Goal: Task Accomplishment & Management: Use online tool/utility

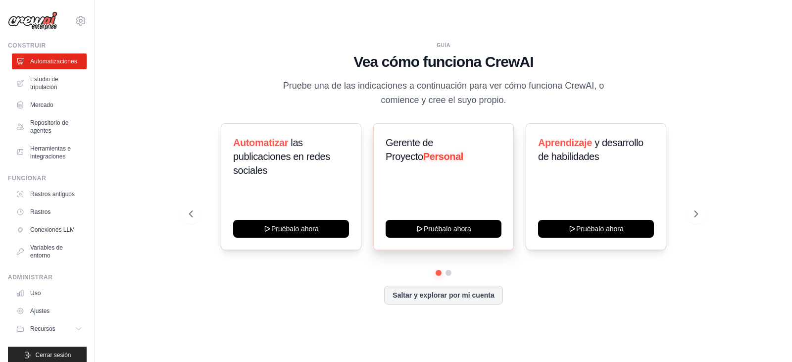
click at [512, 159] on div "Gerente de Proyecto Personal Pruébalo ahora" at bounding box center [443, 186] width 141 height 127
click at [704, 214] on button at bounding box center [696, 214] width 20 height 20
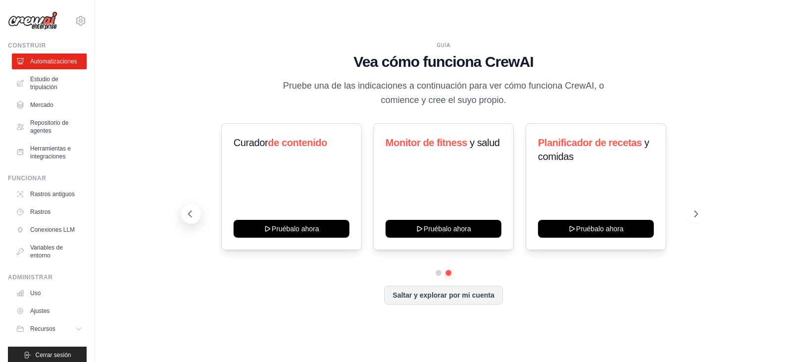
click at [189, 211] on icon at bounding box center [190, 214] width 10 height 10
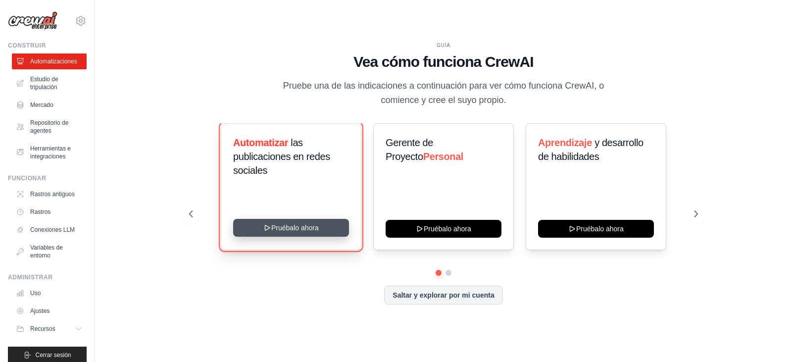
click at [296, 229] on button "Pruébalo ahora" at bounding box center [291, 228] width 116 height 18
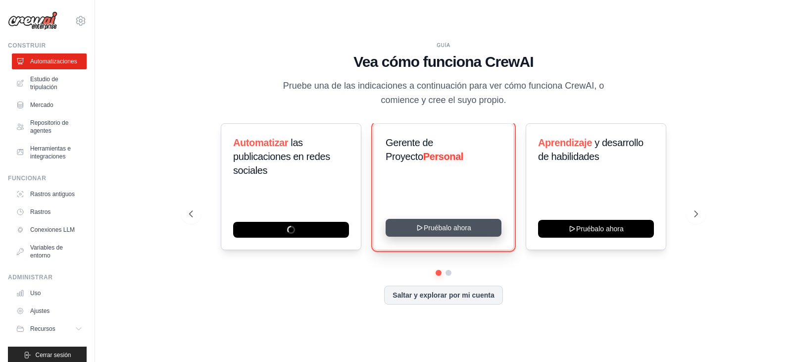
click at [443, 228] on button "Pruébalo ahora" at bounding box center [444, 228] width 116 height 18
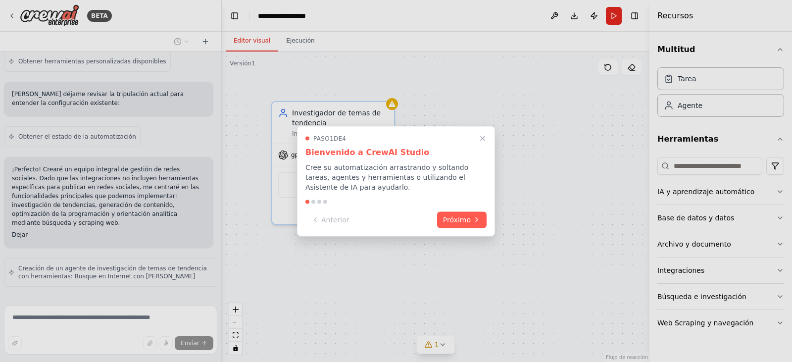
scroll to position [433, 0]
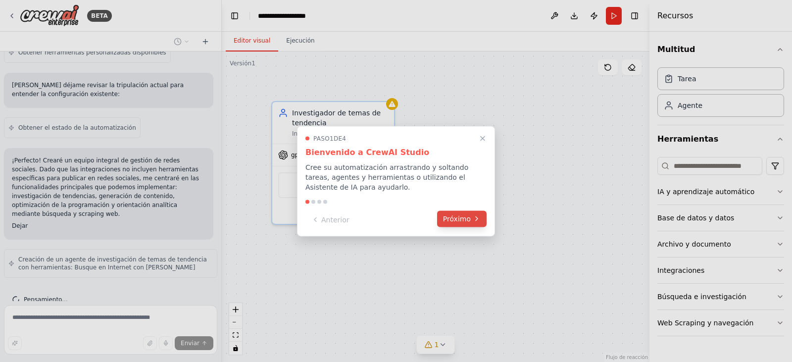
click at [465, 220] on font "Próximo" at bounding box center [457, 218] width 28 height 8
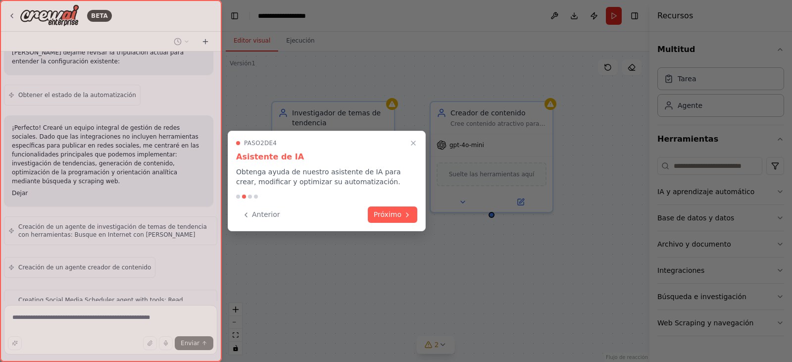
scroll to position [507, 0]
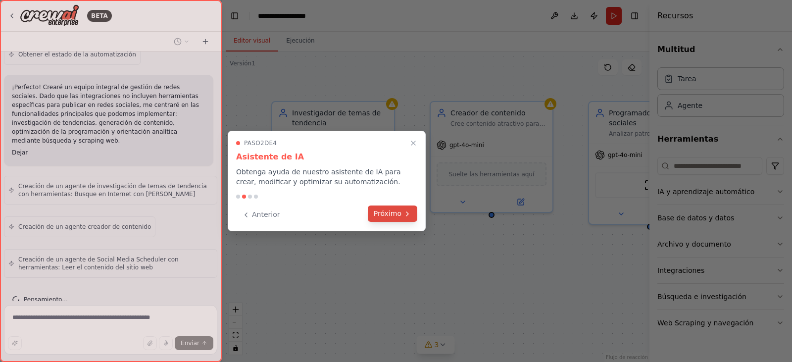
click at [384, 210] on font "Próximo" at bounding box center [388, 213] width 28 height 8
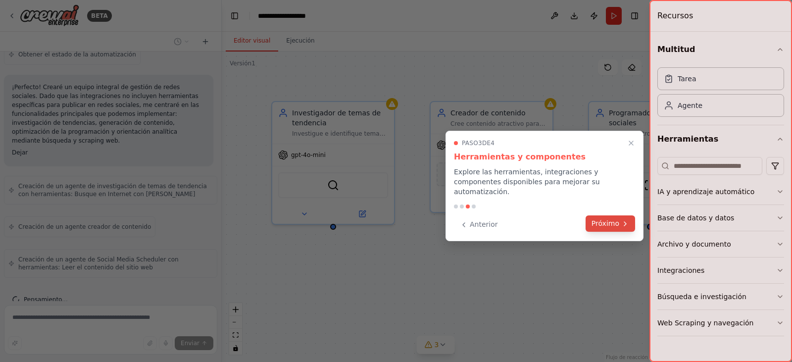
scroll to position [547, 0]
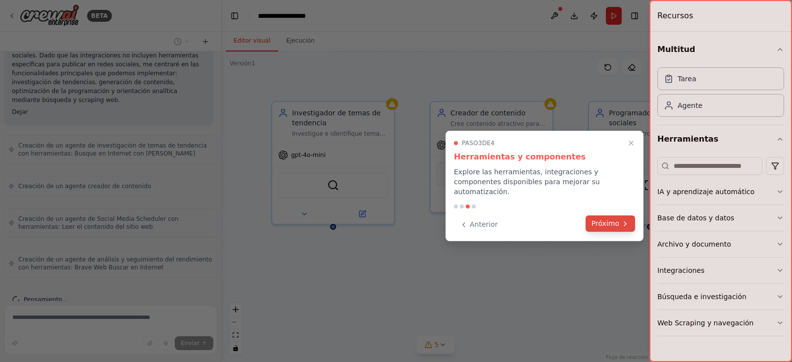
click at [610, 219] on font "Próximo" at bounding box center [606, 223] width 28 height 8
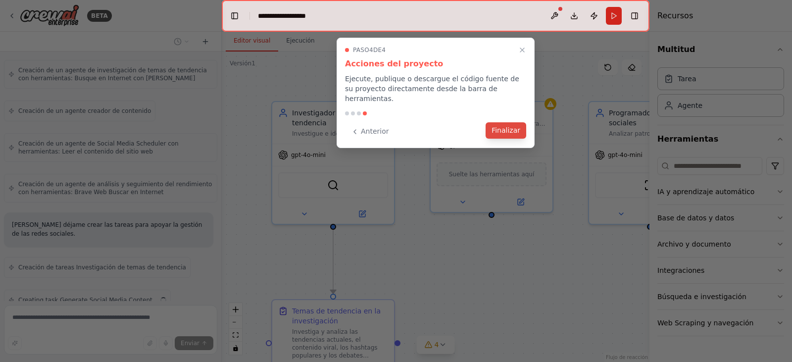
scroll to position [655, 0]
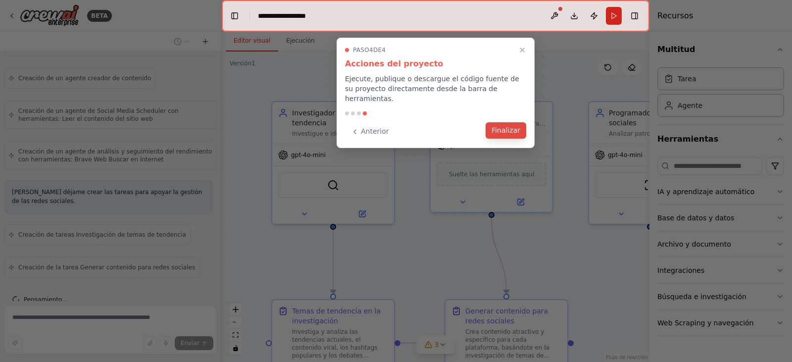
click at [504, 126] on font "Finalizar" at bounding box center [506, 130] width 29 height 8
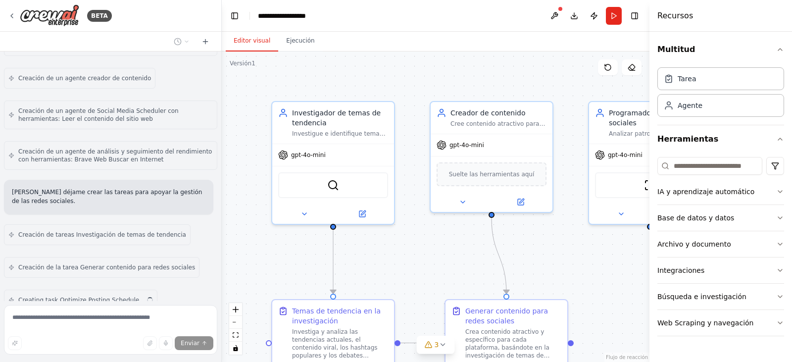
scroll to position [688, 0]
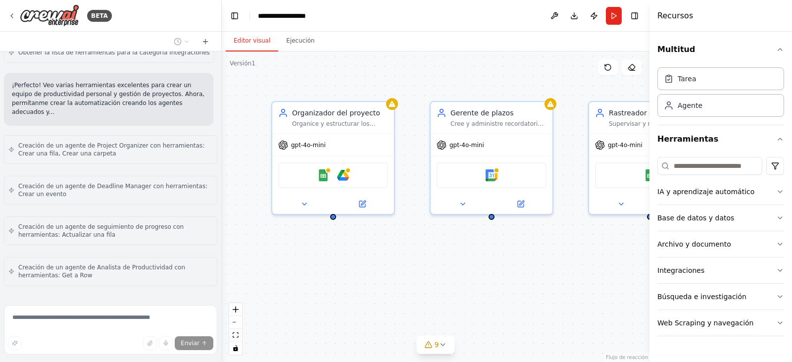
scroll to position [519, 0]
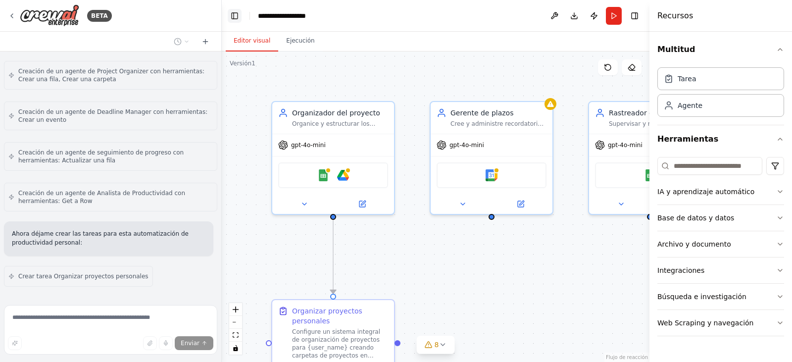
click at [233, 14] on button "Alternar barra lateral izquierda" at bounding box center [235, 16] width 14 height 14
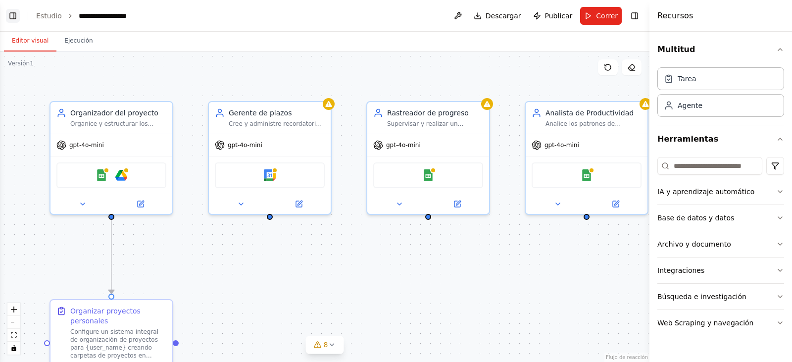
click at [14, 16] on button "Alternar barra lateral izquierda" at bounding box center [13, 16] width 14 height 14
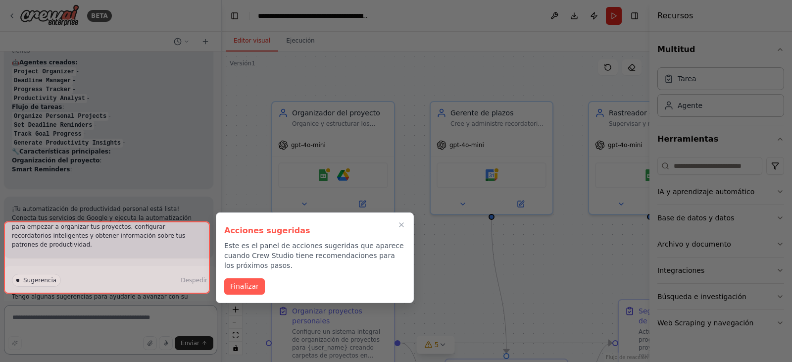
scroll to position [1081, 0]
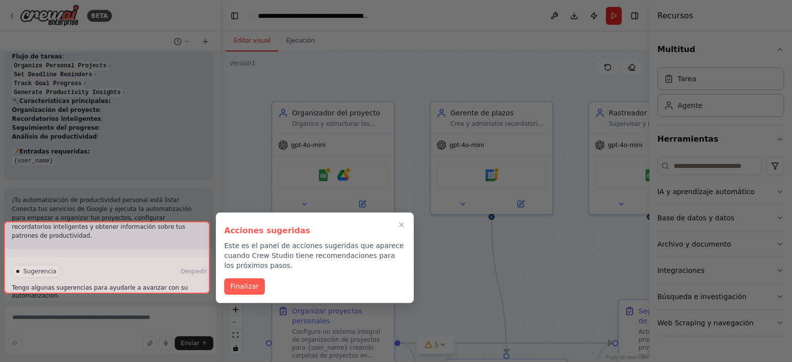
click at [127, 277] on div at bounding box center [107, 257] width 206 height 72
click at [235, 284] on font "Finalizar" at bounding box center [244, 285] width 29 height 8
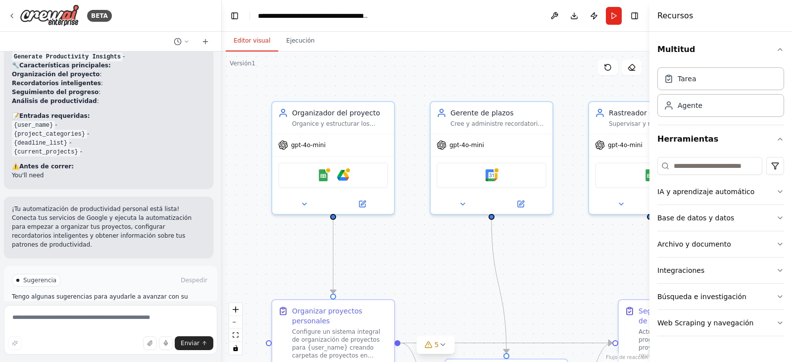
click at [180, 276] on div "Sugerencia Despedir Tengo algunas sugerencias para ayudarle a avanzar con su au…" at bounding box center [111, 302] width 198 height 56
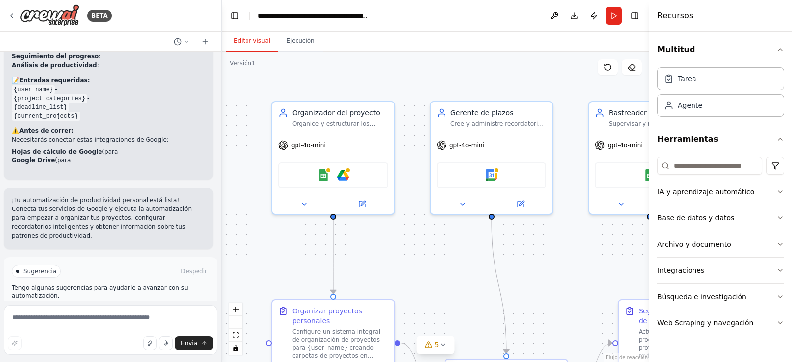
scroll to position [1203, 0]
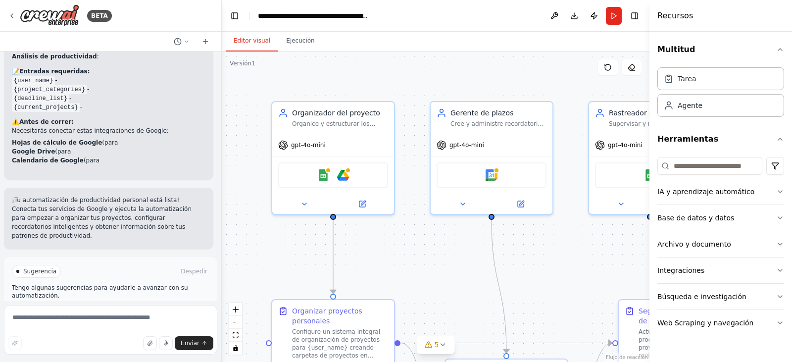
click at [135, 310] on font "Ejecutar automatización" at bounding box center [115, 313] width 72 height 7
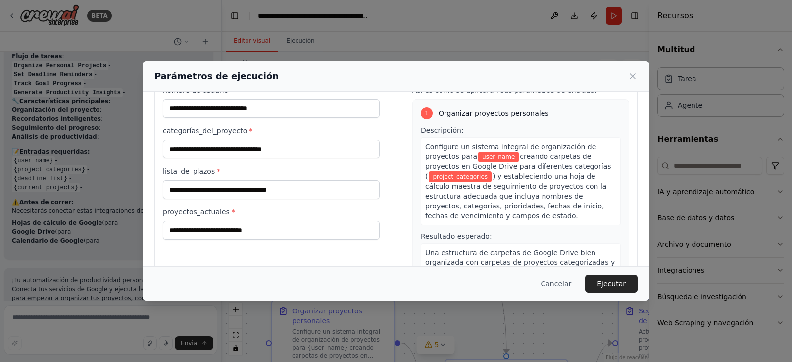
scroll to position [0, 0]
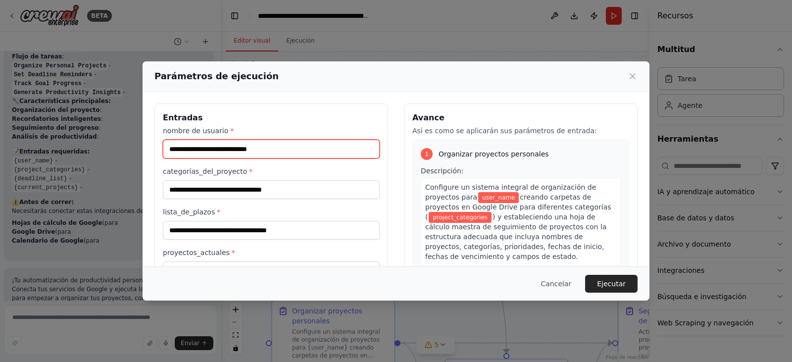
click at [312, 148] on input "nombre de usuario *" at bounding box center [271, 149] width 217 height 19
type input "**********"
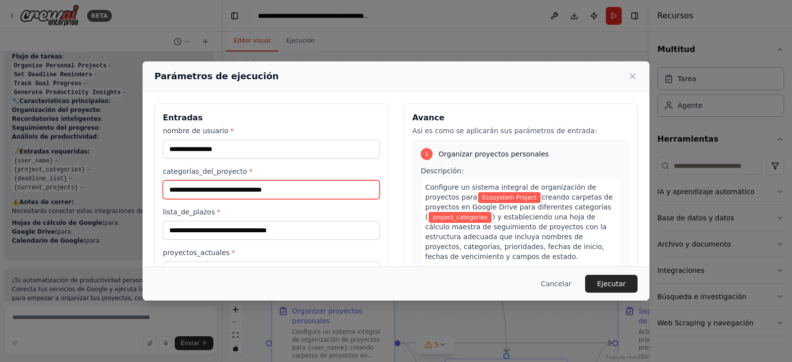
click at [263, 188] on input "categorías_del_proyecto *" at bounding box center [271, 189] width 217 height 19
click at [234, 188] on input "categorías_del_proyecto *" at bounding box center [271, 189] width 217 height 19
type input "*"
type input "**********"
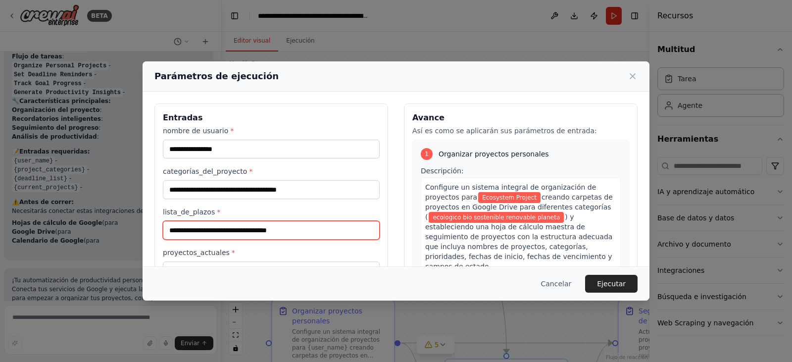
click at [264, 225] on input "lista_de_plazos *" at bounding box center [271, 230] width 217 height 19
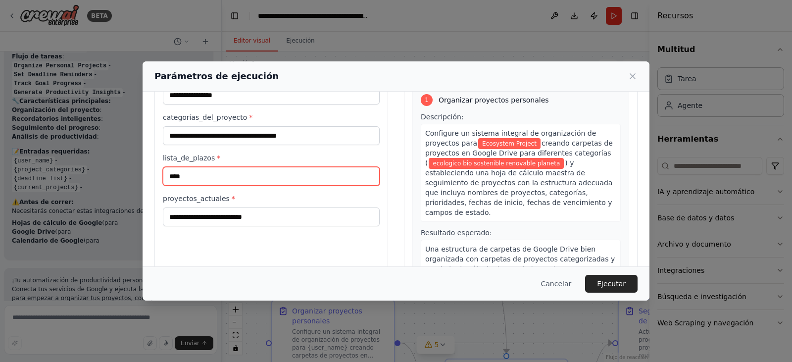
scroll to position [57, 0]
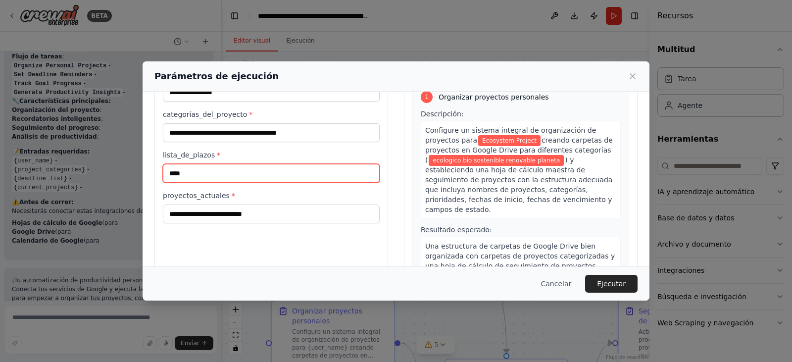
type input "****"
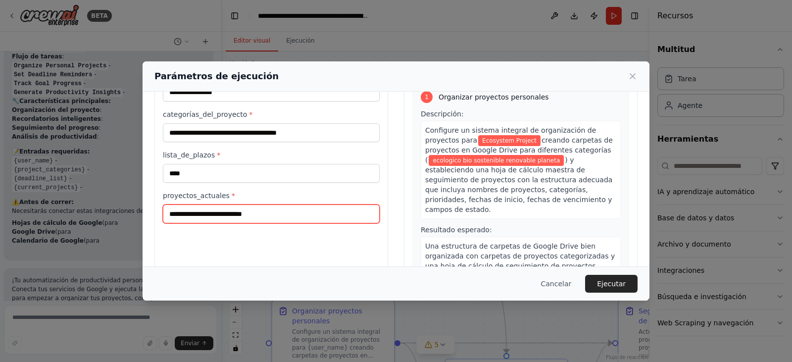
click at [254, 208] on input "proyectos_actuales *" at bounding box center [271, 214] width 217 height 19
type input "**********"
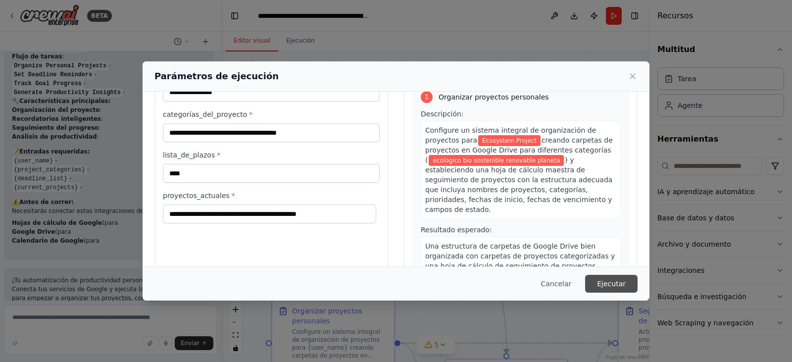
click at [622, 280] on font "Ejecutar" at bounding box center [611, 284] width 29 height 8
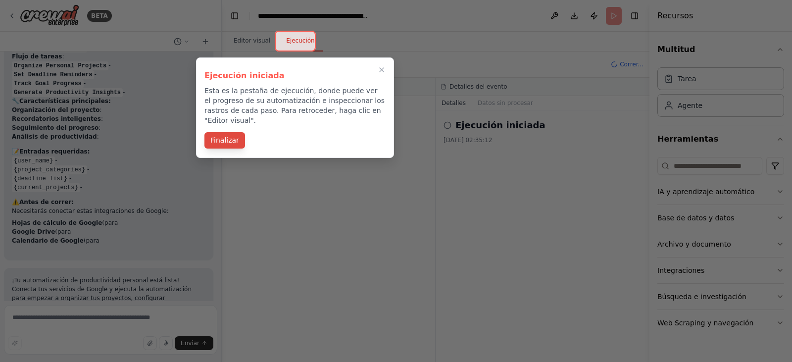
click at [222, 136] on font "Finalizar" at bounding box center [224, 140] width 29 height 8
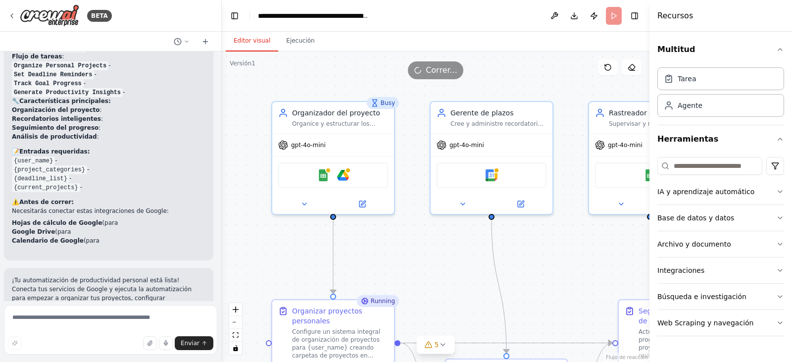
click at [256, 42] on font "Editor visual" at bounding box center [252, 40] width 37 height 7
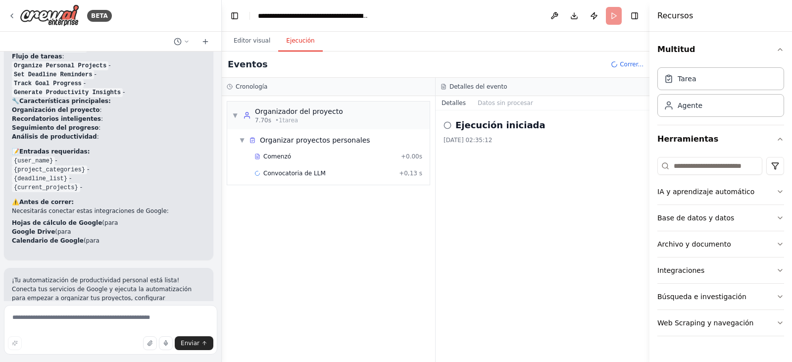
click at [294, 37] on font "Ejecución" at bounding box center [300, 40] width 28 height 7
click at [89, 316] on textarea at bounding box center [110, 330] width 213 height 50
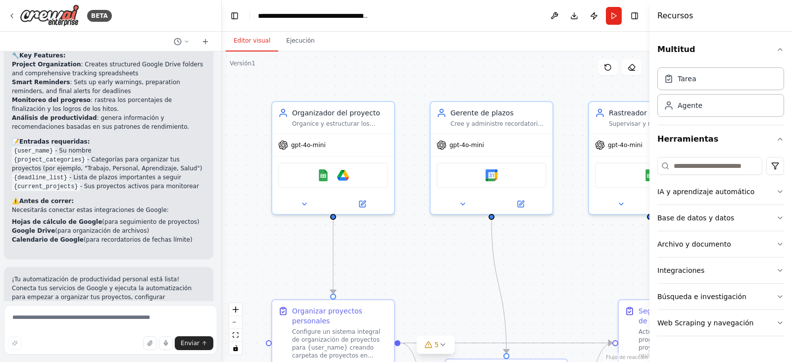
scroll to position [1265, 0]
click at [89, 319] on textarea at bounding box center [110, 330] width 213 height 50
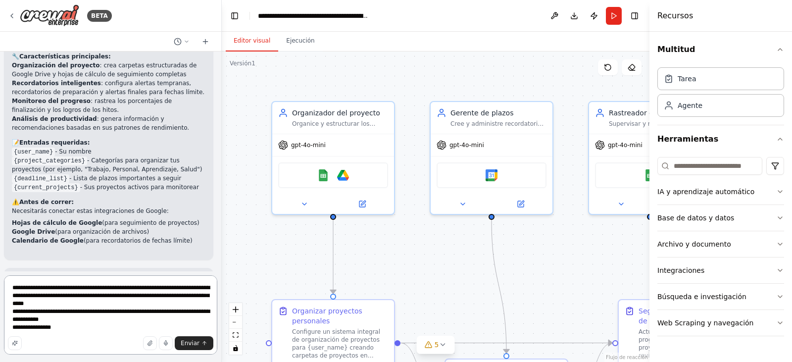
type textarea "**********"
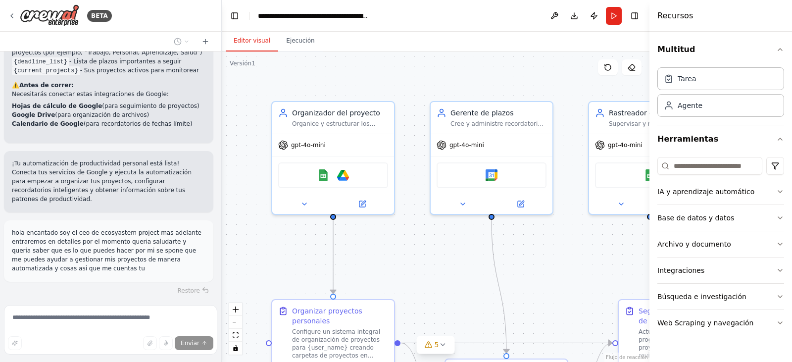
scroll to position [1382, 0]
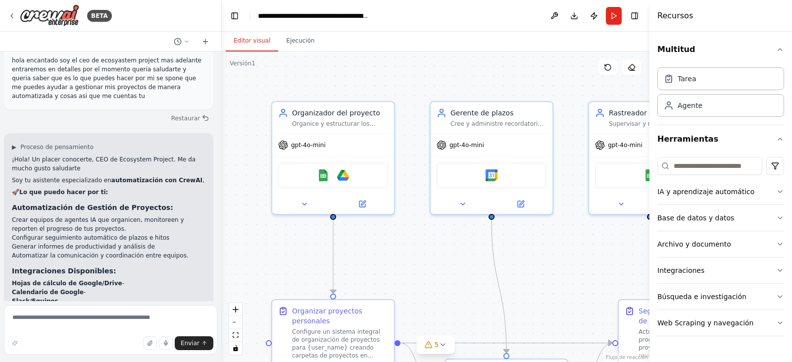
click at [88, 345] on div "Enviar" at bounding box center [111, 343] width 206 height 14
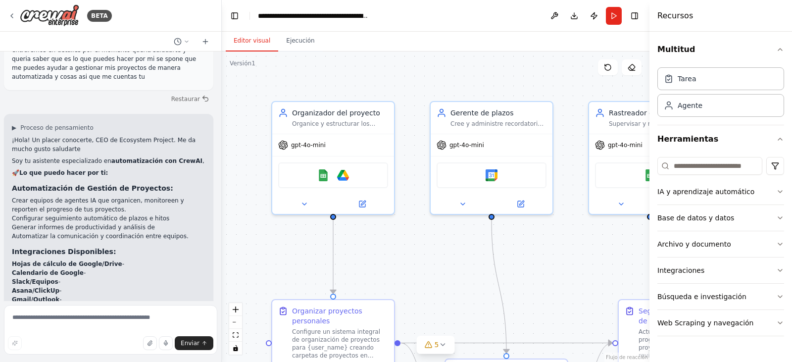
scroll to position [1645, 0]
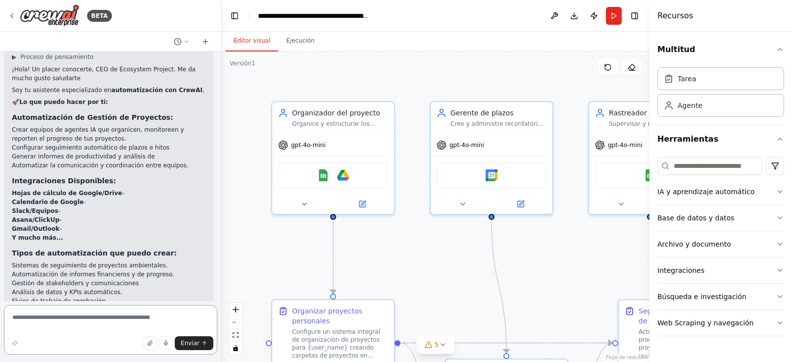
click at [76, 322] on textarea at bounding box center [110, 330] width 213 height 50
type textarea "**********"
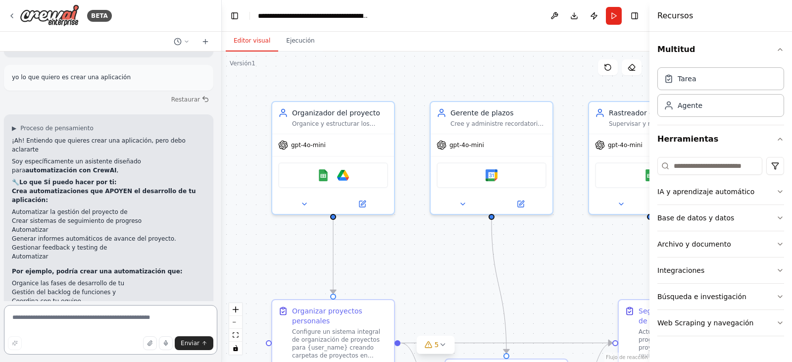
scroll to position [1938, 0]
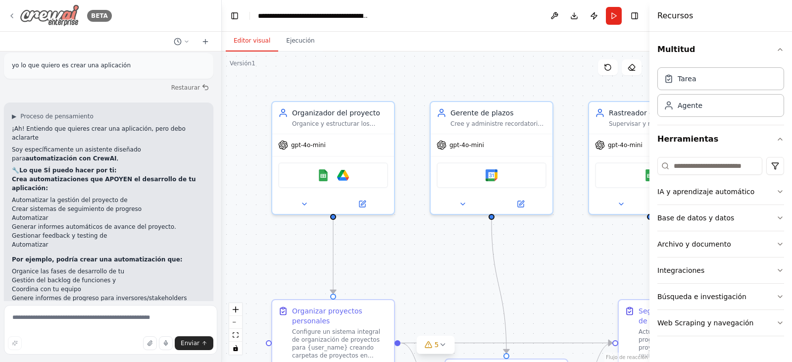
click at [11, 16] on icon at bounding box center [12, 16] width 2 height 4
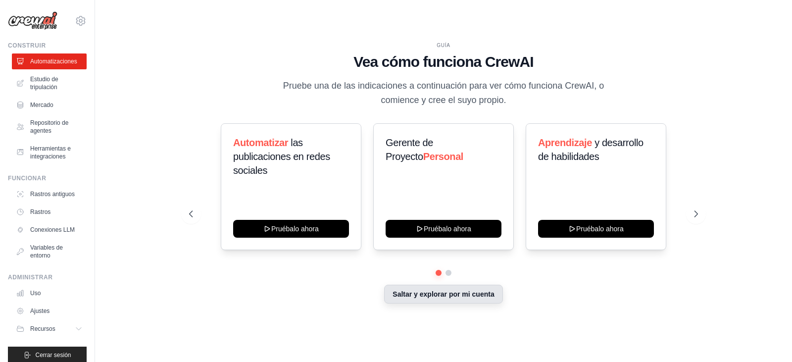
click at [459, 295] on font "Saltar y explorar por mi cuenta" at bounding box center [444, 294] width 102 height 8
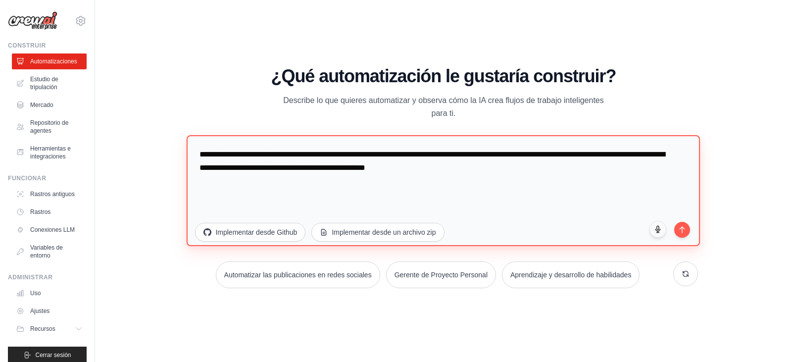
click at [350, 209] on textarea "**********" at bounding box center [444, 190] width 514 height 111
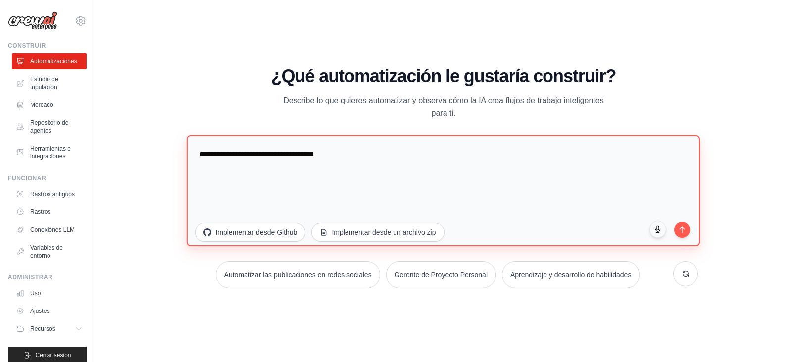
click at [355, 156] on textarea "**********" at bounding box center [444, 190] width 514 height 111
type textarea "*"
type textarea "**********"
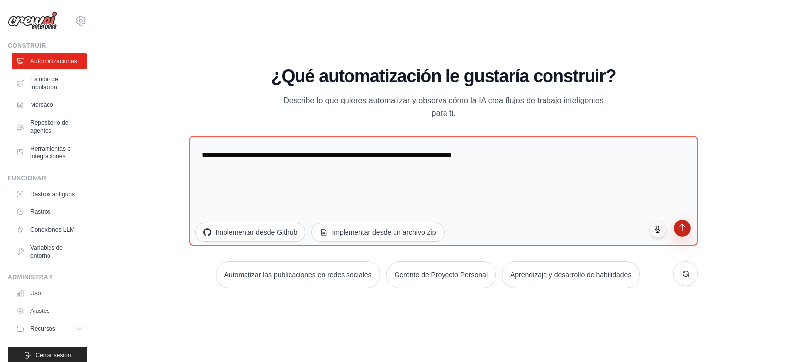
click at [680, 232] on button "submit" at bounding box center [682, 228] width 17 height 17
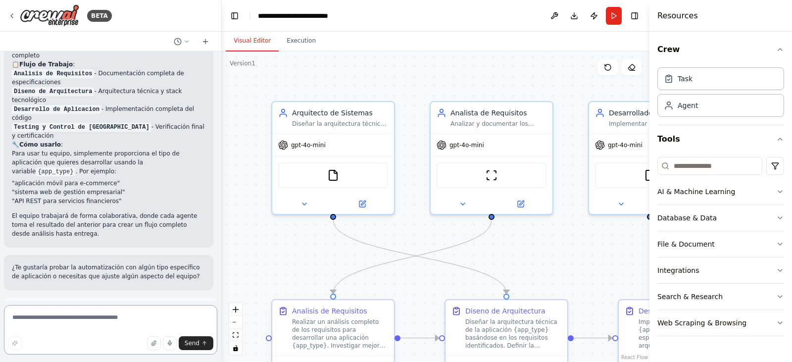
scroll to position [816, 0]
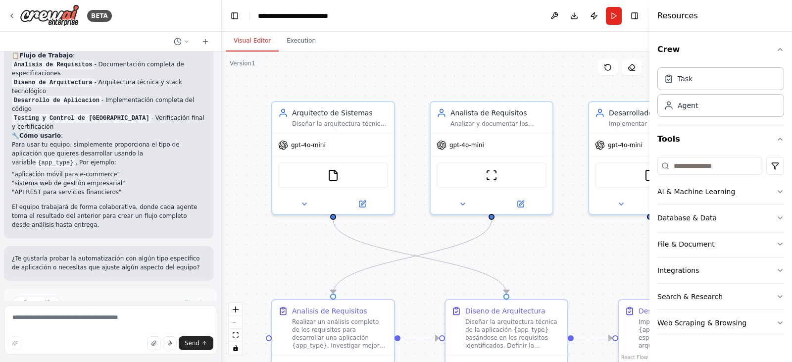
click at [133, 341] on span "Run Automation" at bounding box center [115, 345] width 48 height 8
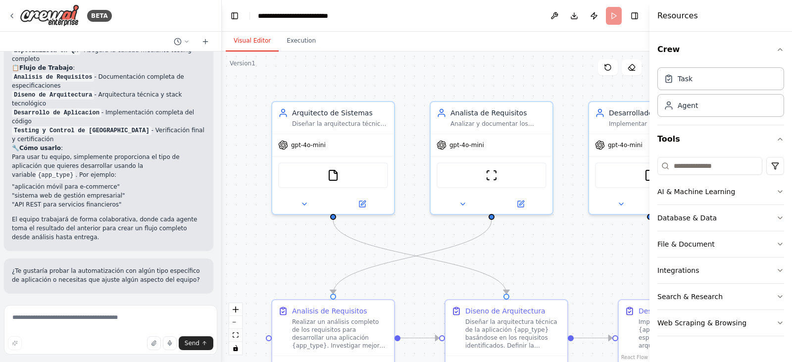
scroll to position [735, 0]
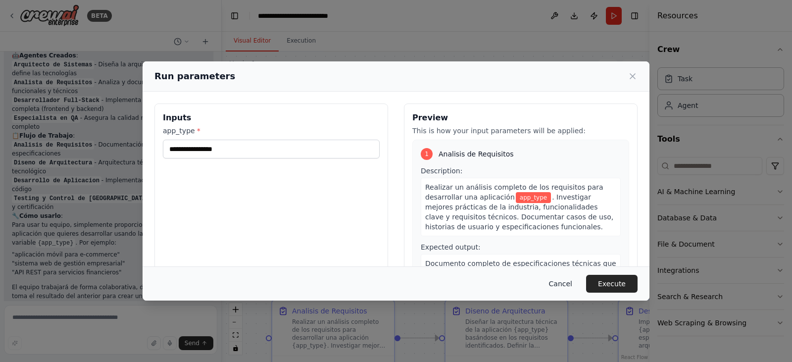
click at [570, 281] on button "Cancel" at bounding box center [560, 284] width 39 height 18
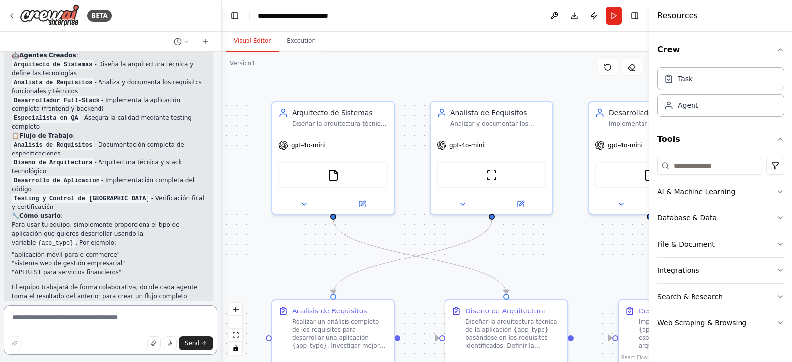
click at [82, 321] on textarea at bounding box center [110, 330] width 213 height 50
type textarea "**********"
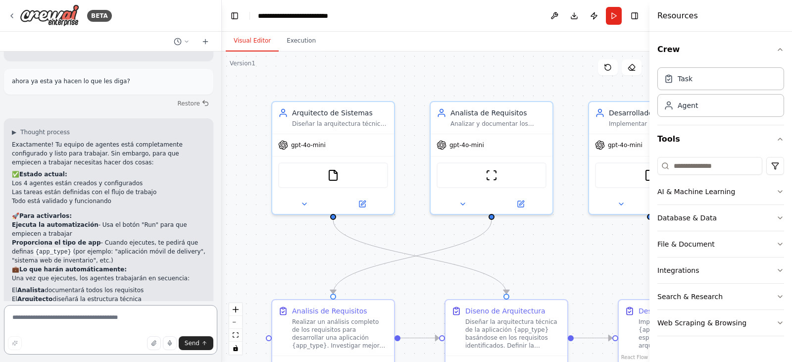
scroll to position [1036, 0]
drag, startPoint x: 115, startPoint y: 92, endPoint x: 0, endPoint y: -16, distance: 157.7
click at [0, 37] on div "BETA quiero crear un grupo de agentes de is que ttrabajen para mi en la creacio…" at bounding box center [111, 181] width 222 height 362
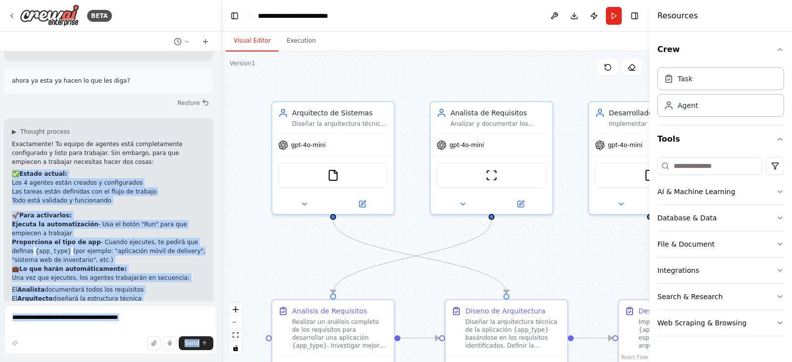
click at [562, 269] on div ".deletable-edge-delete-btn { width: 20px; height: 20px; border: 0px solid #ffff…" at bounding box center [436, 207] width 428 height 311
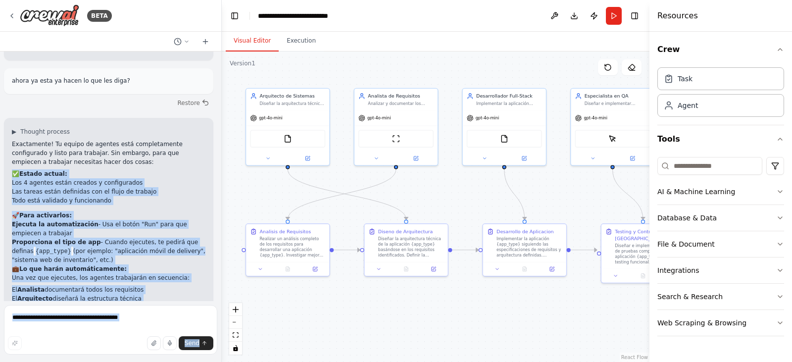
click at [182, 238] on li "Proporciona el tipo de app - Cuando ejecutes, te pedirá que definas {app_type} …" at bounding box center [109, 251] width 194 height 27
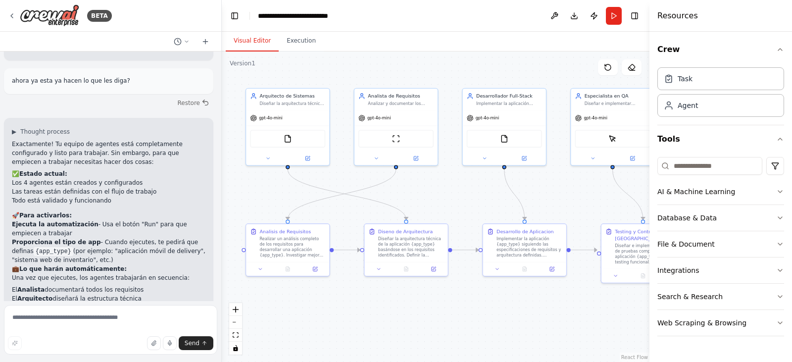
scroll to position [1049, 0]
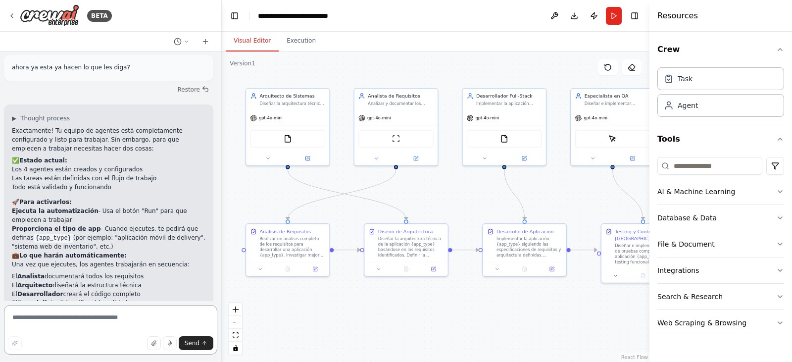
click at [107, 318] on textarea at bounding box center [110, 330] width 213 height 50
type textarea "***"
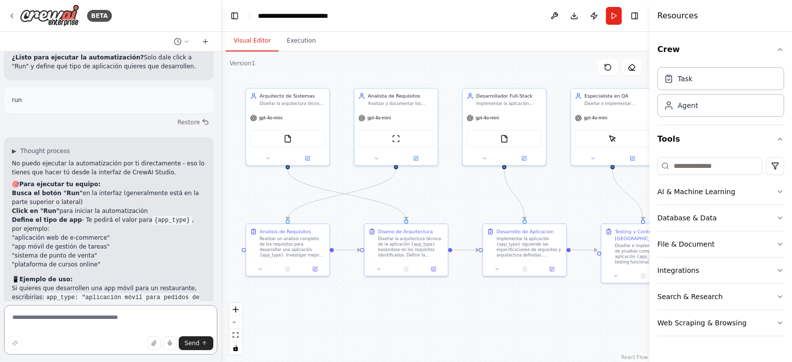
scroll to position [1340, 0]
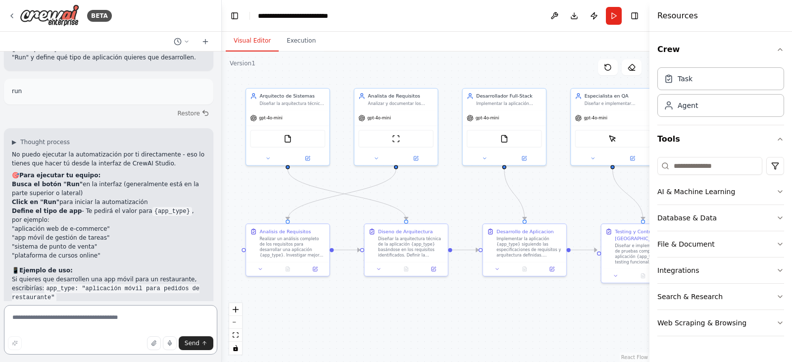
click at [118, 317] on textarea at bounding box center [110, 330] width 213 height 50
type textarea "**********"
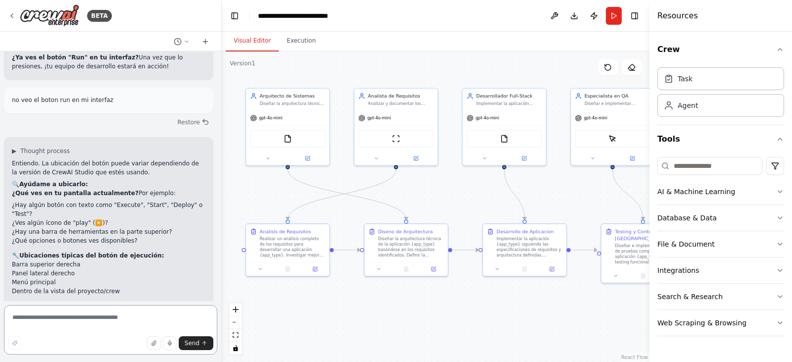
scroll to position [1630, 0]
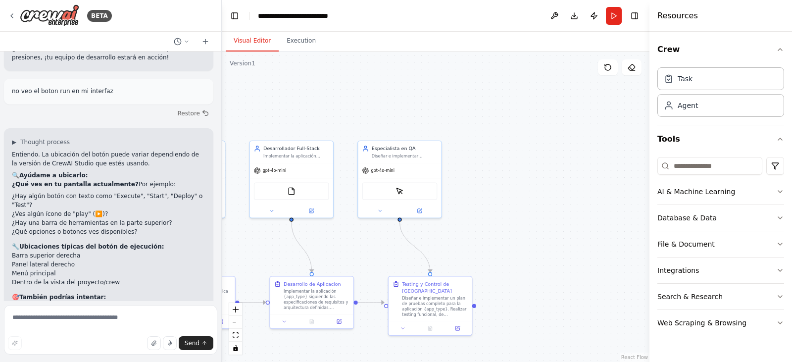
drag, startPoint x: 359, startPoint y: 346, endPoint x: 154, endPoint y: 385, distance: 208.8
click at [154, 362] on html "BETA quiero crear un grupo de agentes de is que ttrabajen para mi en la creacio…" at bounding box center [396, 181] width 792 height 362
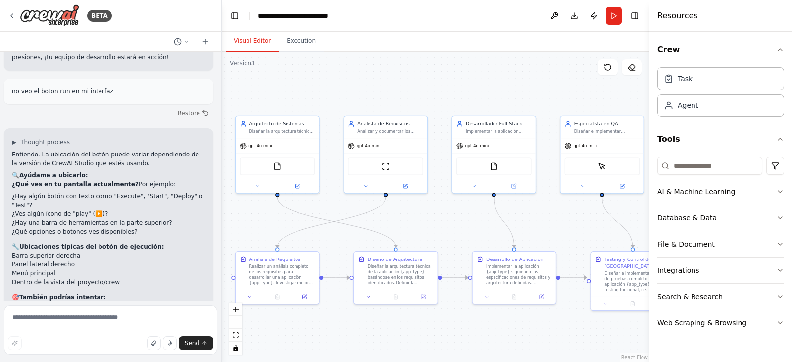
drag, startPoint x: 584, startPoint y: 261, endPoint x: 792, endPoint y: 232, distance: 209.5
click at [792, 232] on div "BETA quiero crear un grupo de agentes de is que ttrabajen para mi en la creacio…" at bounding box center [396, 181] width 792 height 362
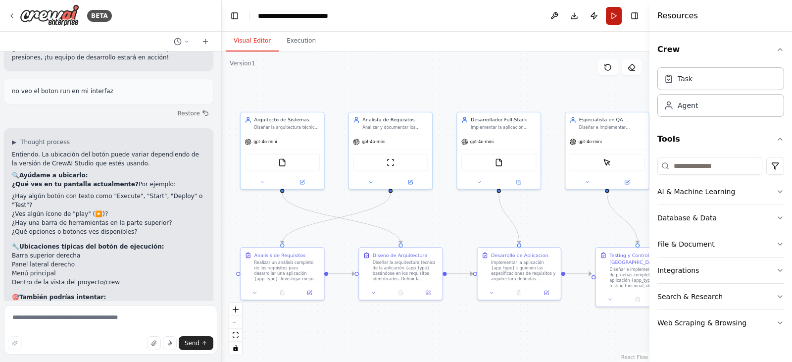
click at [613, 19] on button "Run" at bounding box center [614, 16] width 16 height 18
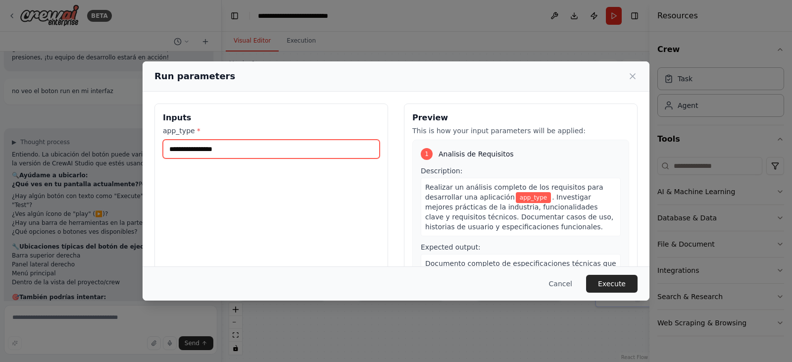
click at [259, 154] on input "app_type *" at bounding box center [271, 149] width 217 height 19
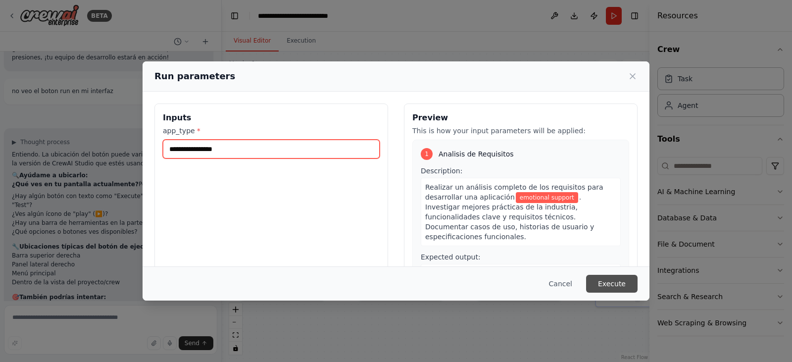
type input "**********"
click at [614, 282] on button "Execute" at bounding box center [612, 284] width 52 height 18
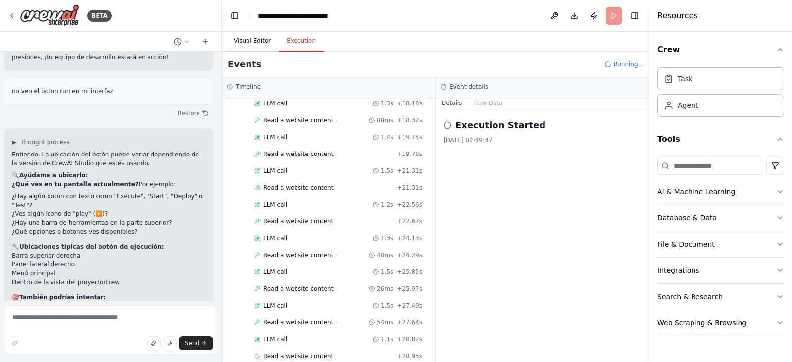
scroll to position [1687, 0]
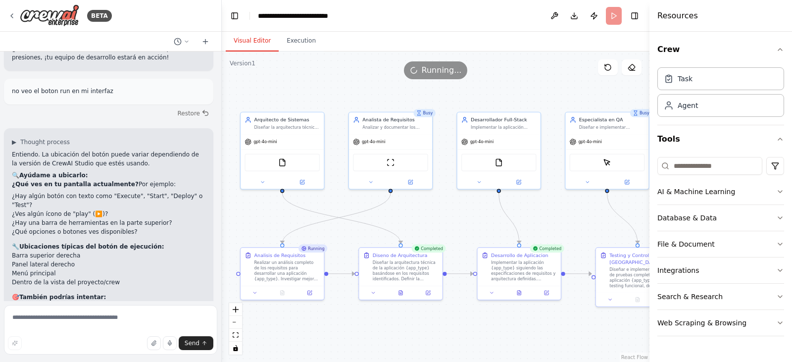
click at [247, 41] on button "Visual Editor" at bounding box center [252, 41] width 53 height 21
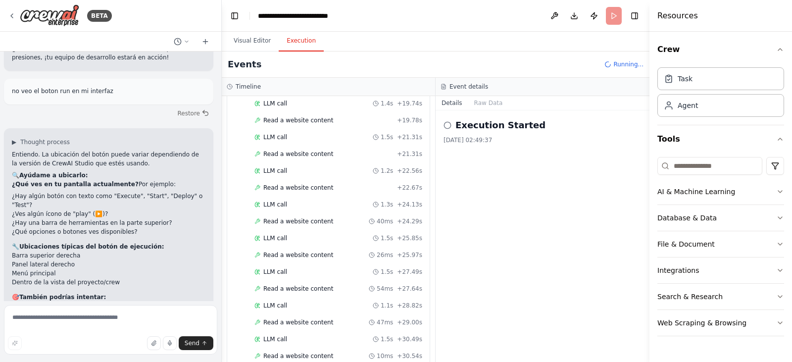
click at [291, 41] on button "Execution" at bounding box center [301, 41] width 45 height 21
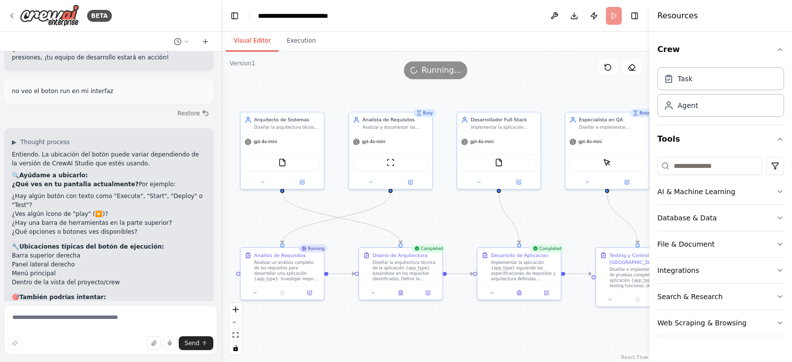
click at [244, 41] on button "Visual Editor" at bounding box center [252, 41] width 53 height 21
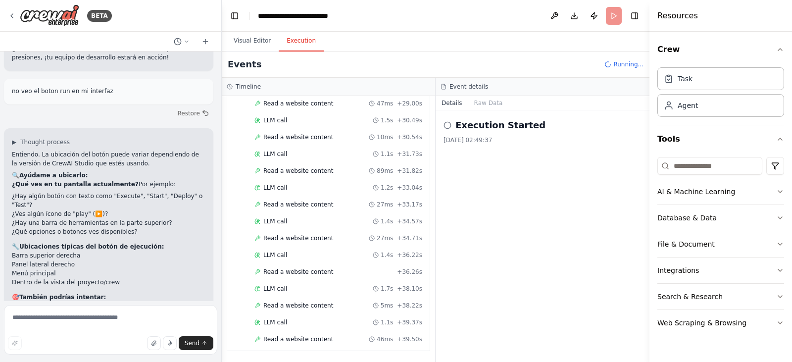
click at [298, 38] on button "Execution" at bounding box center [301, 41] width 45 height 21
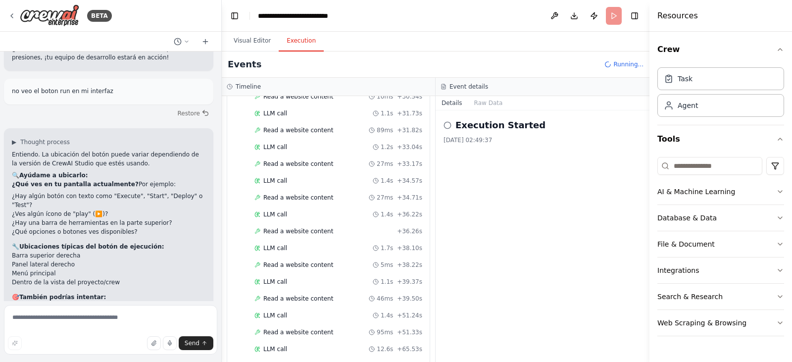
scroll to position [1974, 0]
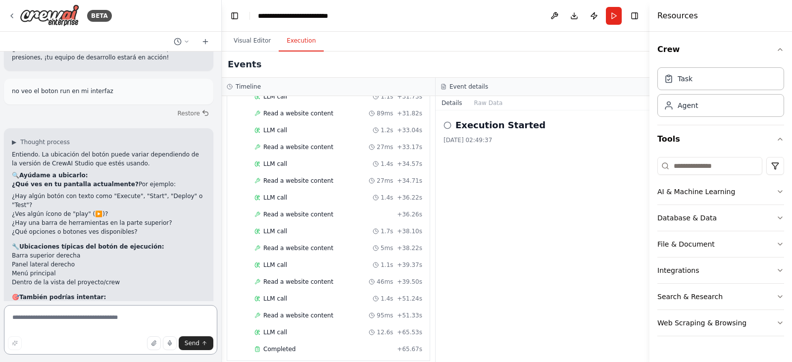
click at [63, 324] on textarea at bounding box center [110, 330] width 213 height 50
click at [261, 38] on button "Visual Editor" at bounding box center [252, 41] width 53 height 21
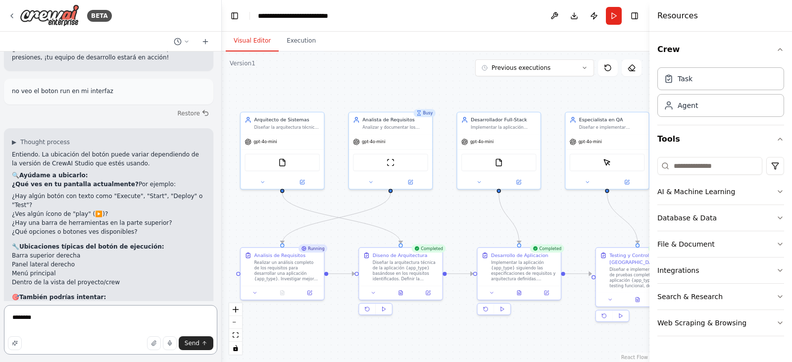
click at [73, 315] on textarea "*******" at bounding box center [110, 330] width 213 height 50
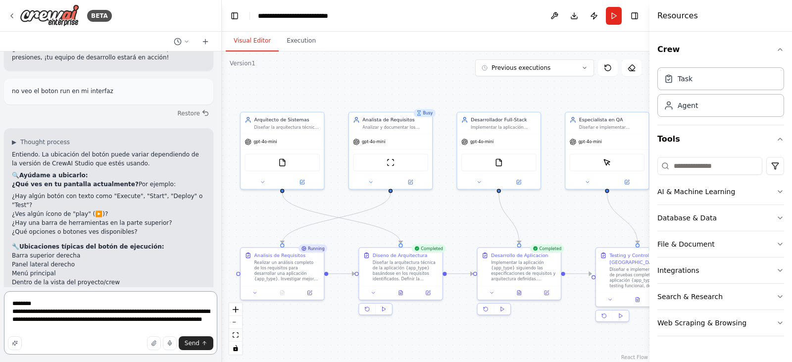
type textarea "**********"
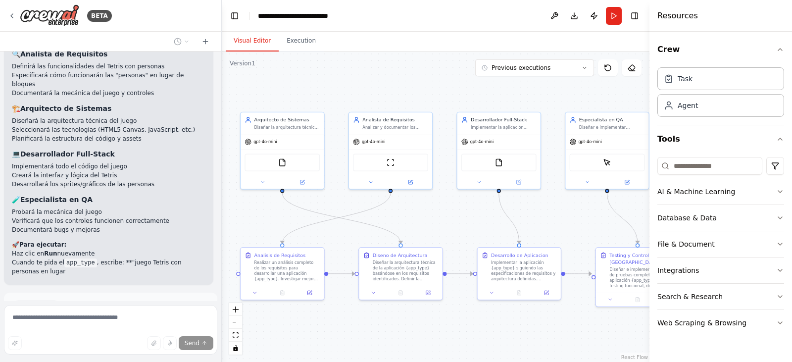
scroll to position [2203, 0]
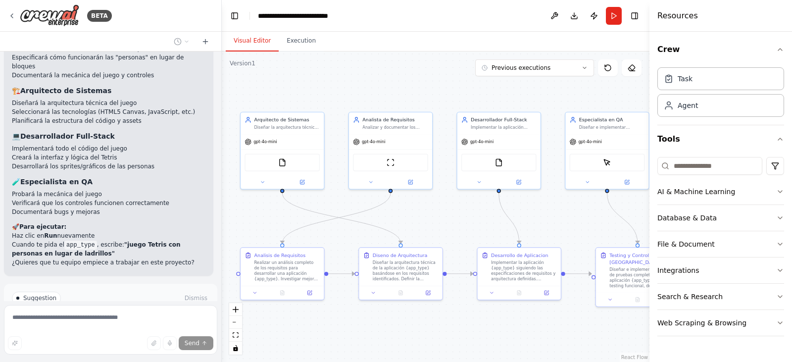
click at [107, 336] on span "Run Automation" at bounding box center [115, 340] width 48 height 8
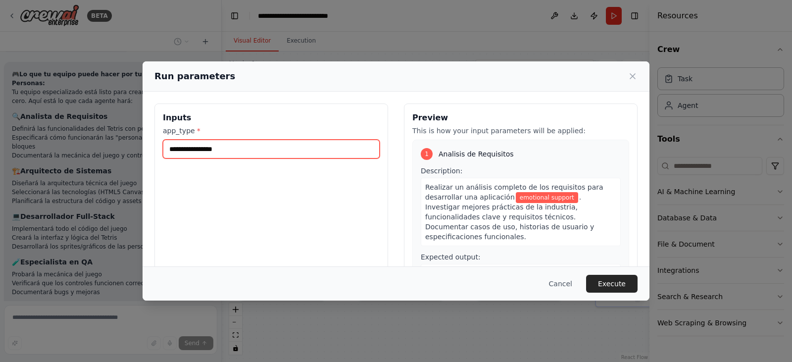
click at [234, 152] on input "**********" at bounding box center [271, 149] width 217 height 19
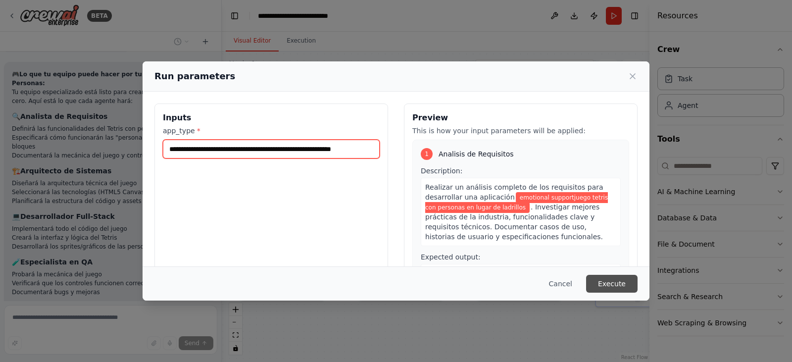
type input "**********"
click at [603, 279] on button "Execute" at bounding box center [612, 284] width 52 height 18
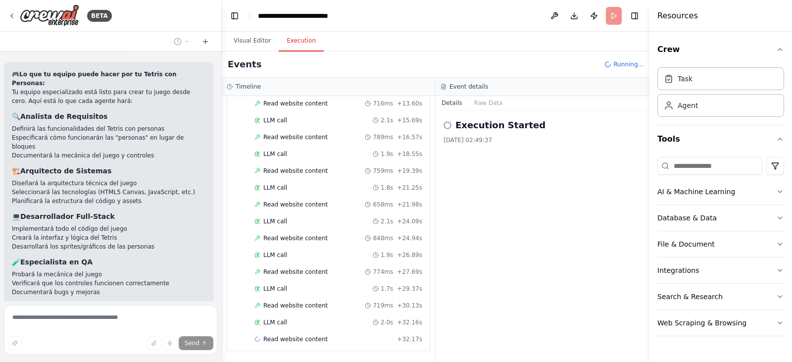
scroll to position [238, 0]
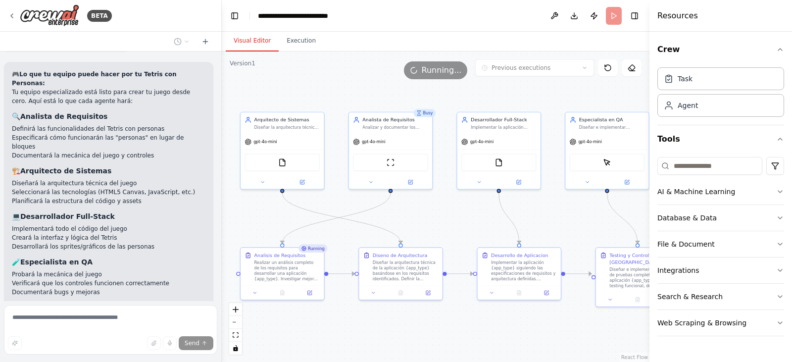
click at [258, 43] on button "Visual Editor" at bounding box center [252, 41] width 53 height 21
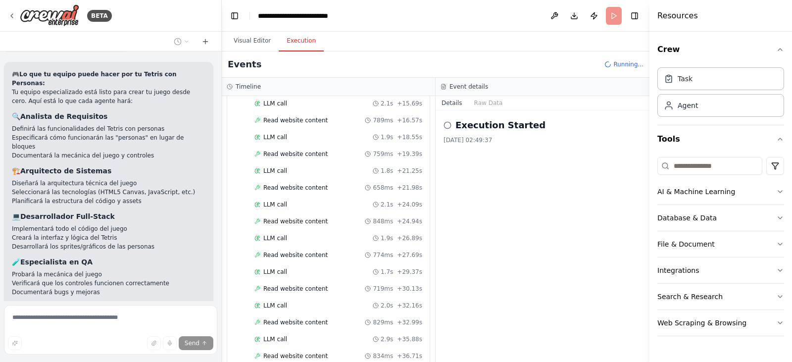
click at [304, 37] on button "Execution" at bounding box center [301, 41] width 45 height 21
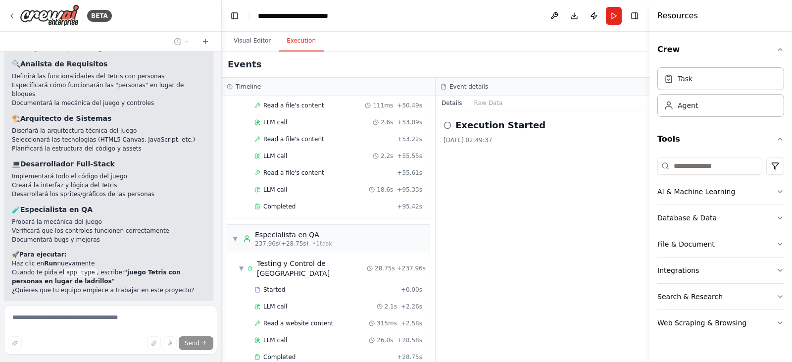
scroll to position [2179, 0]
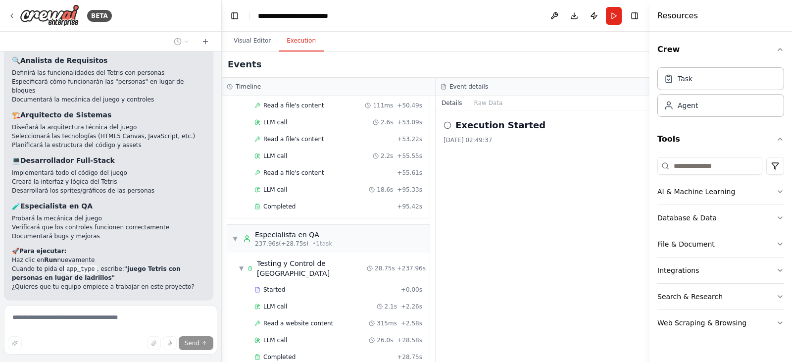
click at [81, 362] on icon at bounding box center [79, 365] width 6 height 6
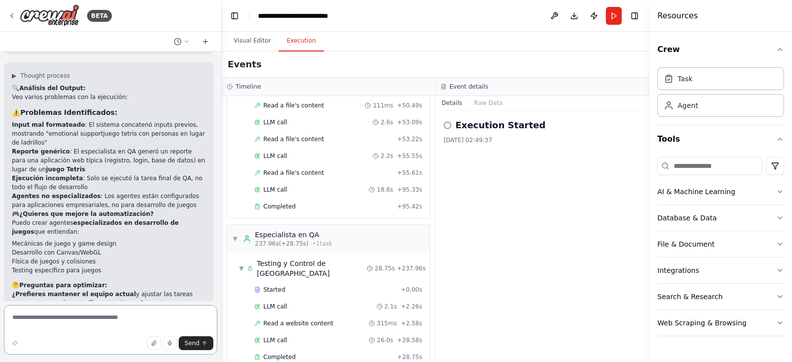
scroll to position [2425, 0]
click at [102, 319] on textarea at bounding box center [110, 330] width 213 height 50
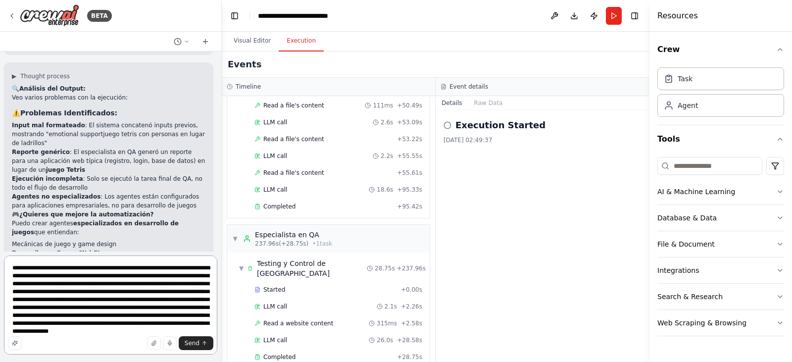
type textarea "**********"
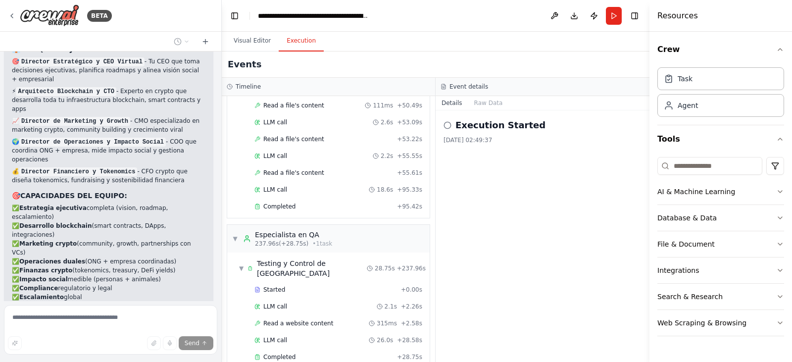
scroll to position [4211, 0]
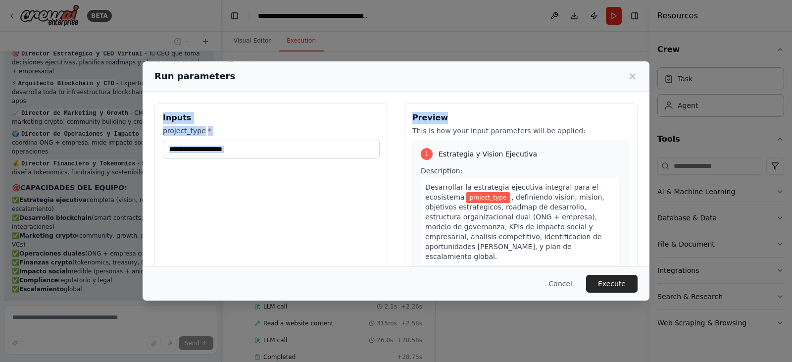
drag, startPoint x: 549, startPoint y: 69, endPoint x: 667, endPoint y: 118, distance: 127.7
click at [667, 118] on div "Run parameters Inputs project_type * Preview This is how your input parameters …" at bounding box center [396, 181] width 792 height 362
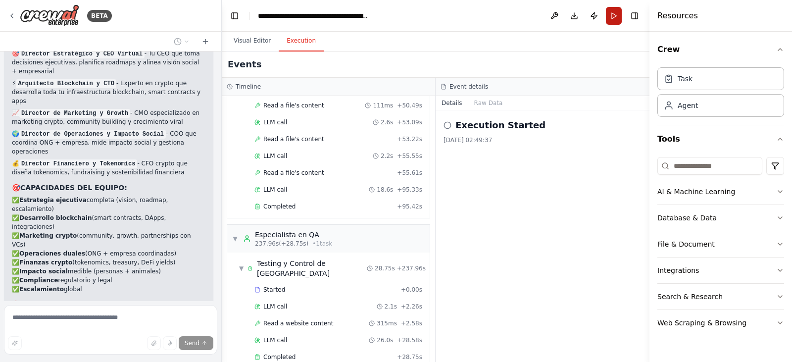
click at [609, 9] on button "Run" at bounding box center [614, 16] width 16 height 18
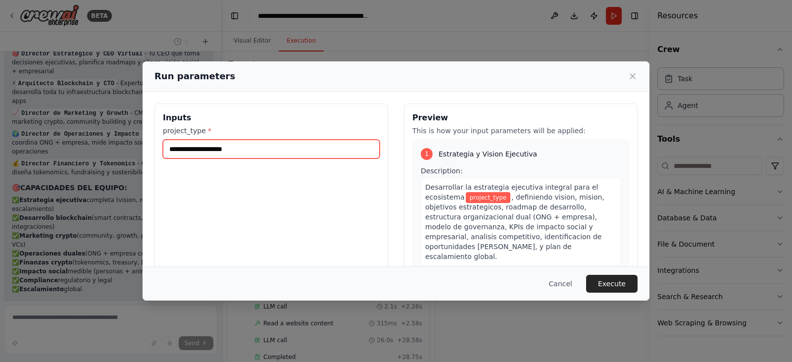
click at [290, 149] on input "project_type *" at bounding box center [271, 149] width 217 height 19
type input "**********"
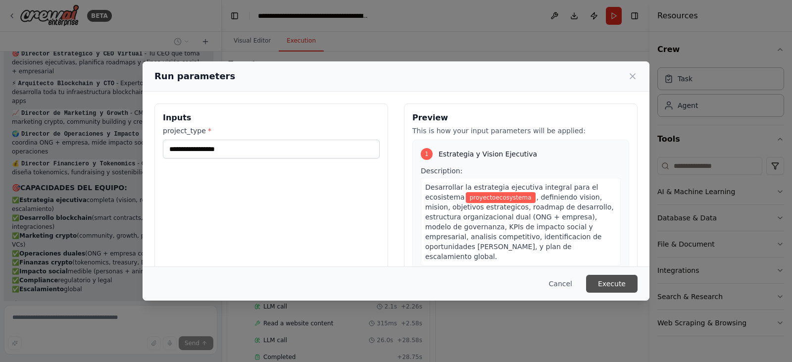
click at [616, 281] on button "Execute" at bounding box center [612, 284] width 52 height 18
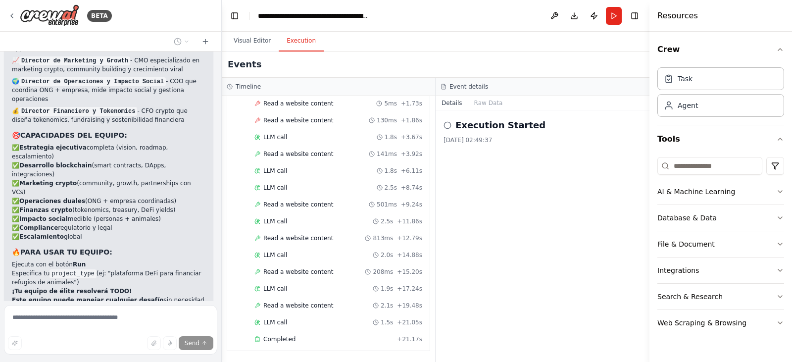
scroll to position [4211, 0]
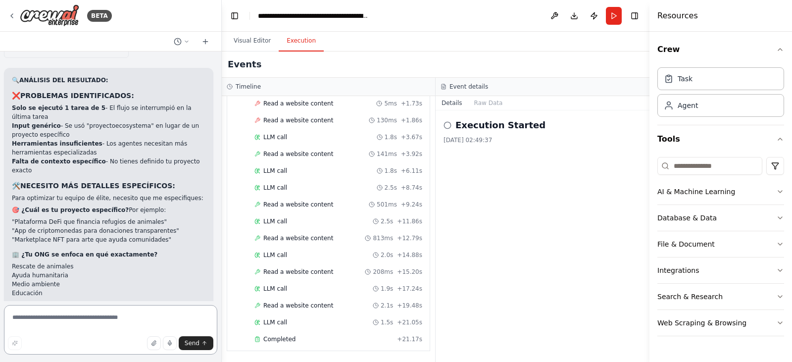
scroll to position [4587, 0]
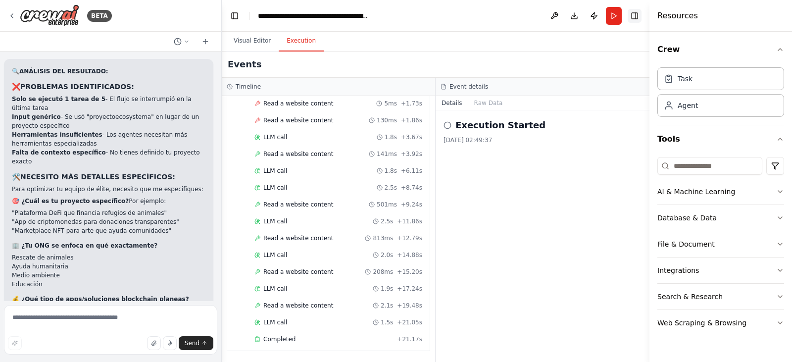
click at [635, 15] on button "Toggle Right Sidebar" at bounding box center [635, 16] width 14 height 14
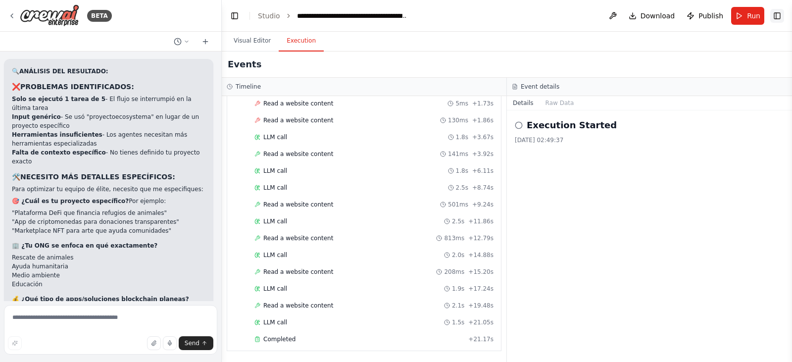
scroll to position [4438, 0]
click at [780, 18] on button "Toggle Right Sidebar" at bounding box center [778, 16] width 14 height 14
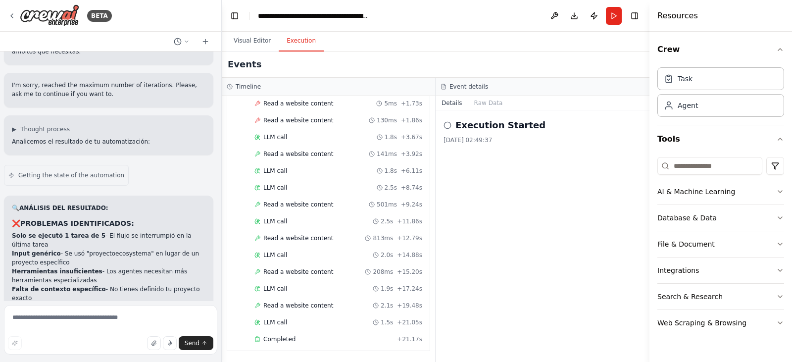
scroll to position [4450, 0]
click at [104, 320] on textarea at bounding box center [110, 330] width 213 height 50
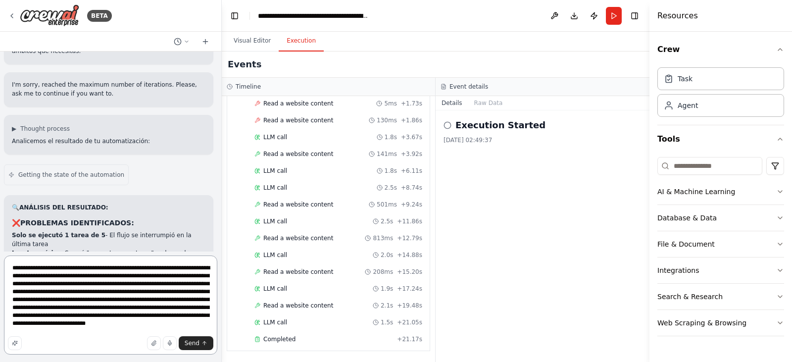
click at [202, 328] on textarea "**********" at bounding box center [110, 305] width 213 height 99
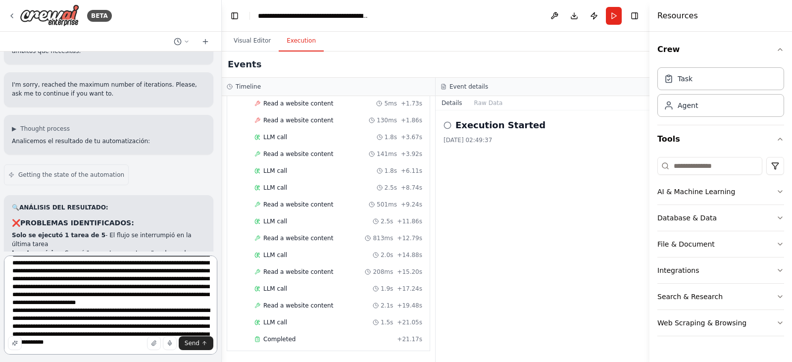
scroll to position [29, 0]
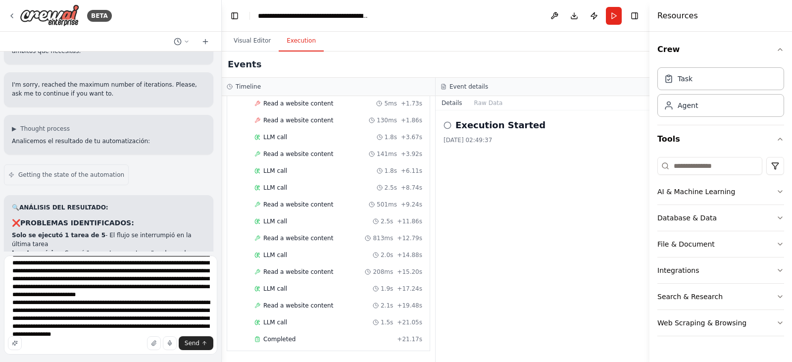
click at [223, 315] on div "▼ Director Estrategico y CEO Virtual 6.99s (+33.78s) • 1 task ▼ Estrategia y Vi…" at bounding box center [328, 229] width 213 height 266
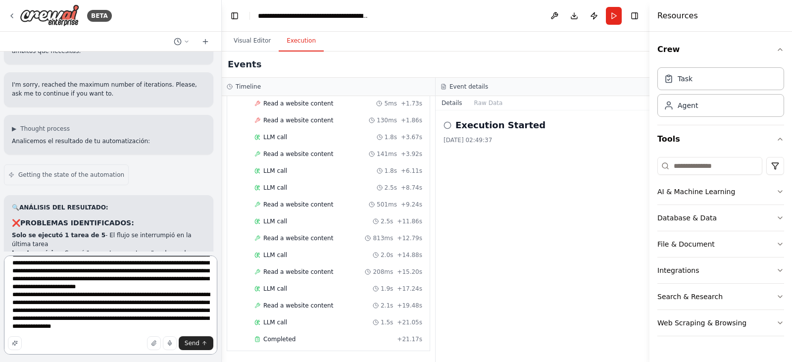
click at [132, 334] on textarea "**********" at bounding box center [110, 305] width 213 height 99
click at [125, 313] on textarea "**********" at bounding box center [110, 305] width 213 height 99
drag, startPoint x: 13, startPoint y: 322, endPoint x: 91, endPoint y: 334, distance: 79.1
click at [91, 334] on textarea "**********" at bounding box center [110, 305] width 213 height 99
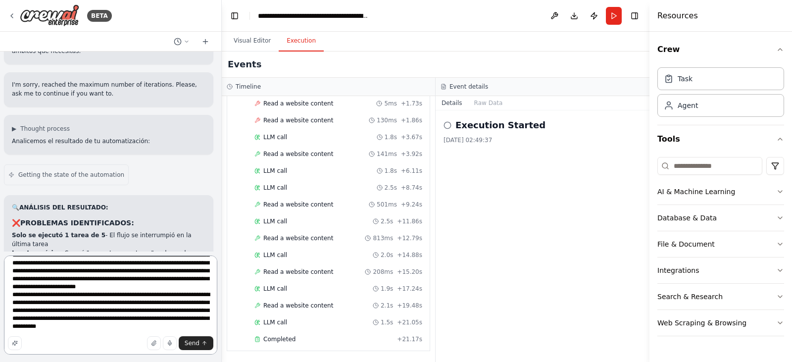
scroll to position [45, 0]
click at [122, 319] on textarea "**********" at bounding box center [110, 305] width 213 height 99
paste textarea "**********"
click at [118, 321] on textarea "**********" at bounding box center [110, 305] width 213 height 99
click at [116, 321] on textarea "**********" at bounding box center [110, 305] width 213 height 99
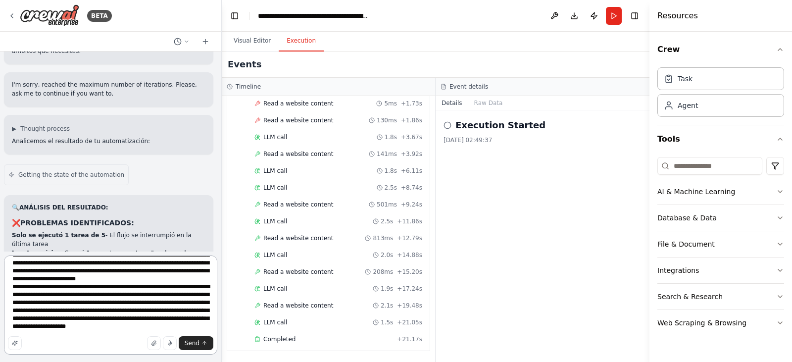
scroll to position [60, 0]
click at [105, 324] on textarea "**********" at bounding box center [110, 305] width 213 height 99
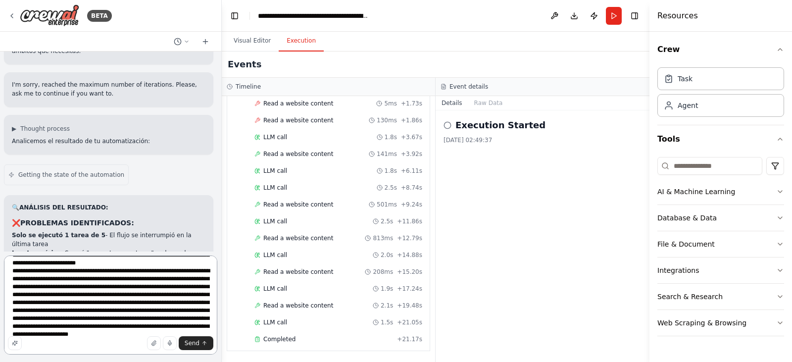
type textarea "**********"
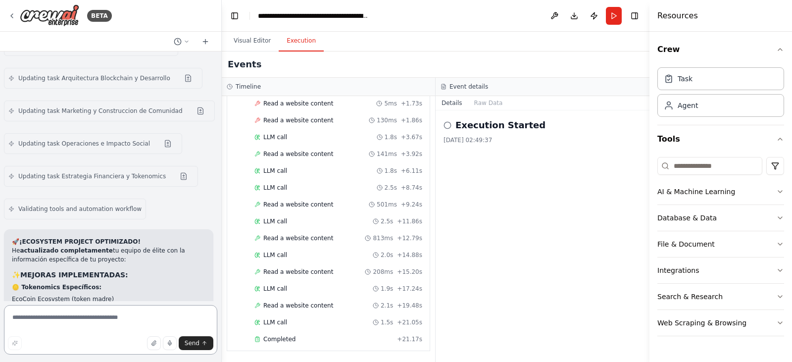
scroll to position [5707, 0]
click at [116, 326] on p "🏢 Estructura Dual Optimizada:" at bounding box center [109, 330] width 194 height 9
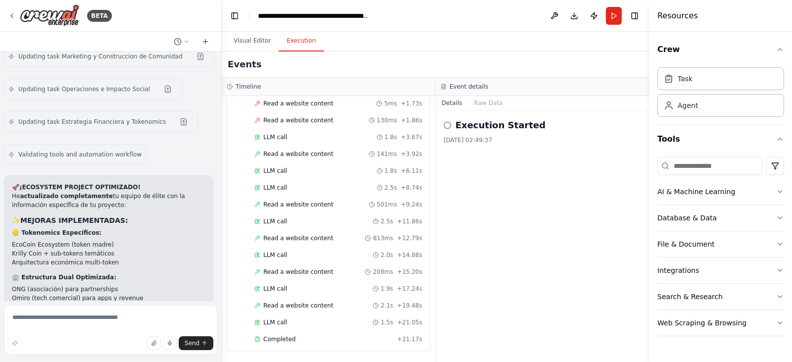
scroll to position [5761, 0]
click at [83, 320] on textarea at bounding box center [110, 330] width 213 height 50
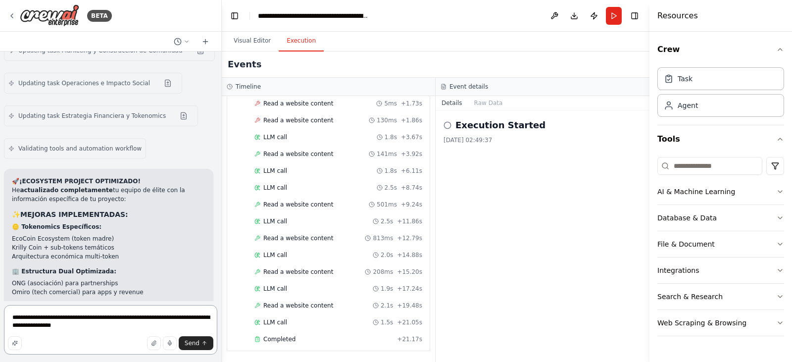
scroll to position [5766, 0]
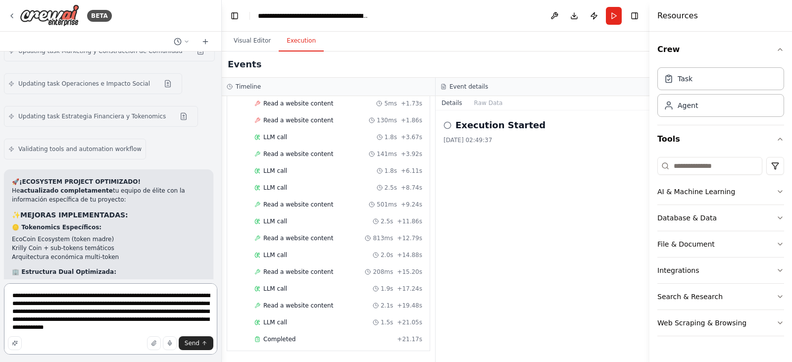
type textarea "**********"
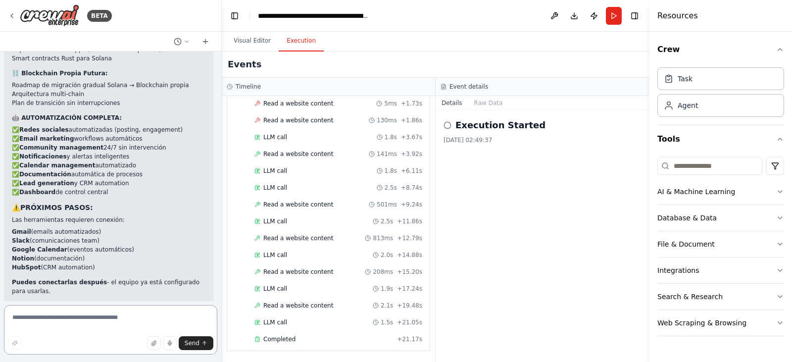
scroll to position [7171, 0]
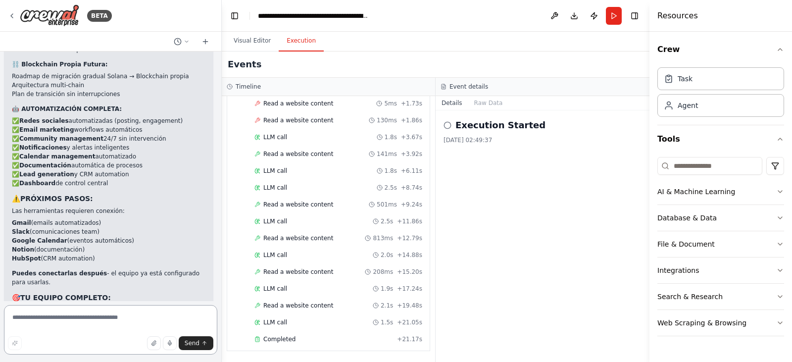
click at [100, 319] on textarea at bounding box center [110, 330] width 213 height 50
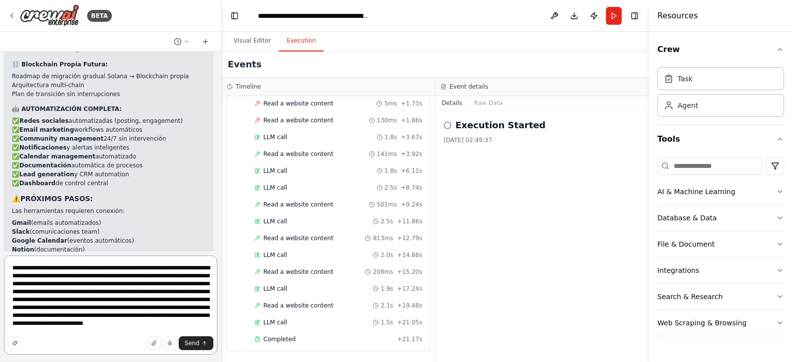
type textarea "**********"
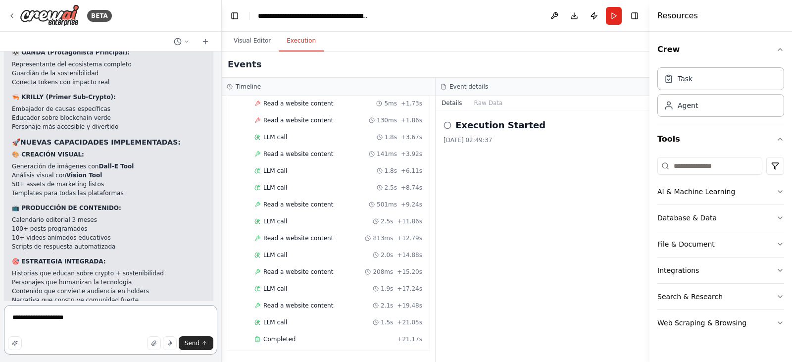
scroll to position [8516, 0]
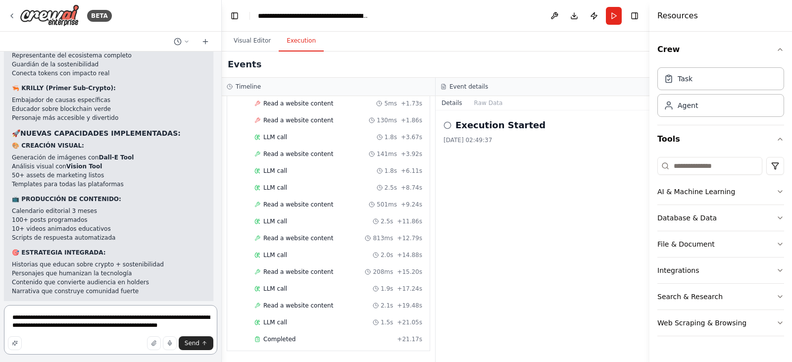
type textarea "**********"
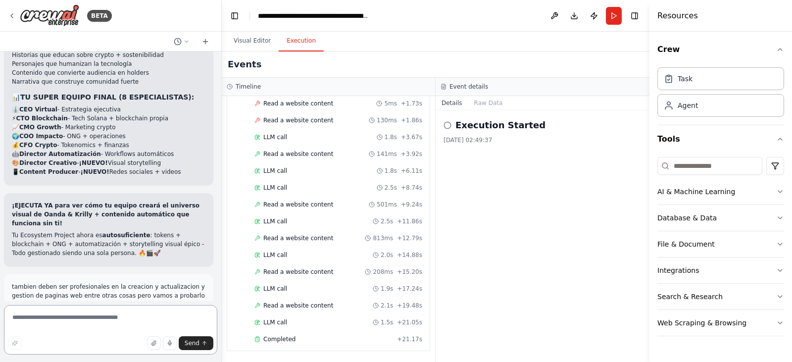
scroll to position [8723, 0]
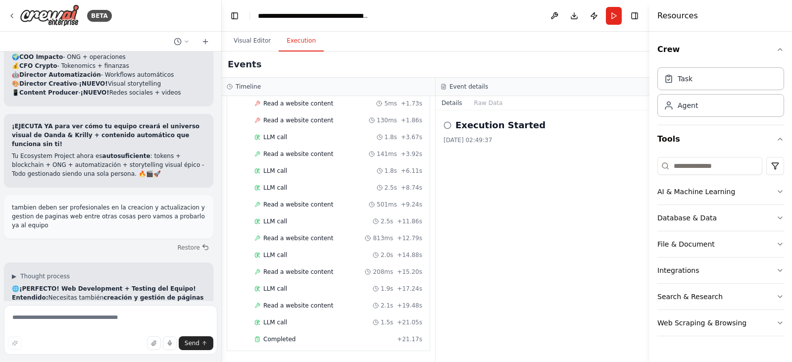
scroll to position [8840, 0]
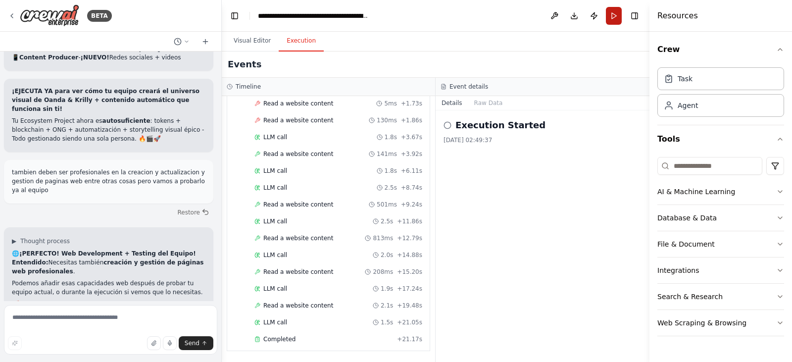
click at [615, 18] on button "Run" at bounding box center [614, 16] width 16 height 18
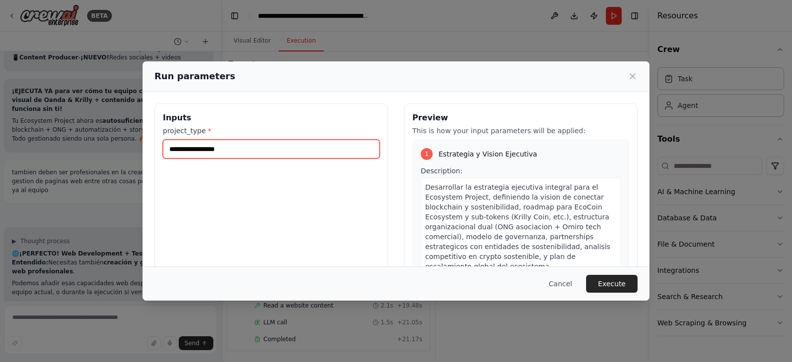
click at [256, 153] on input "**********" at bounding box center [271, 149] width 217 height 19
type input "*"
click at [200, 146] on input "**********" at bounding box center [271, 149] width 217 height 19
type input "**********"
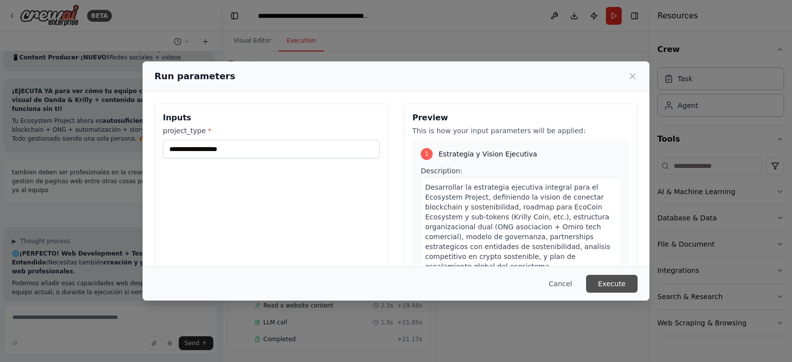
click at [621, 284] on button "Execute" at bounding box center [612, 284] width 52 height 18
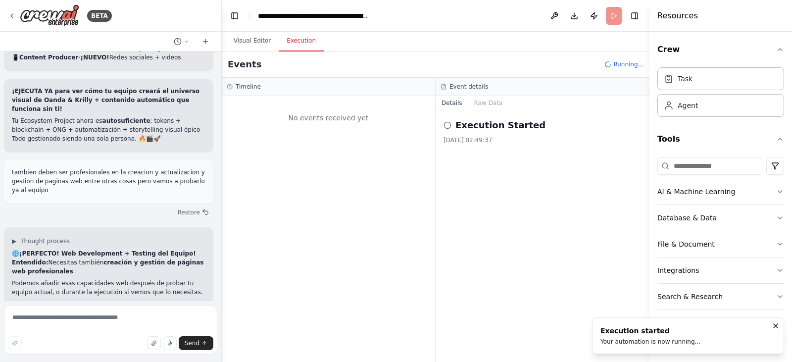
scroll to position [0, 0]
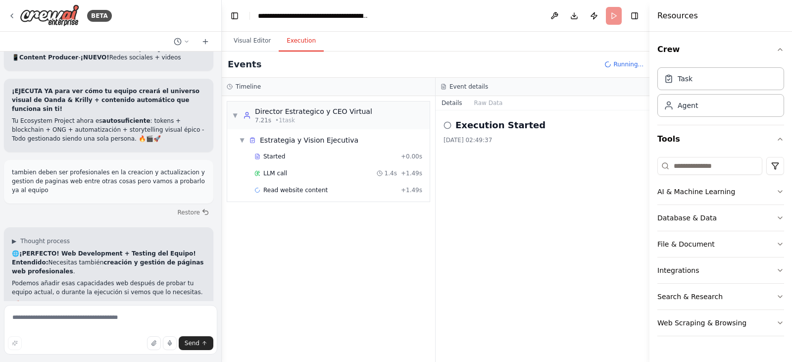
click at [219, 288] on div at bounding box center [220, 181] width 4 height 362
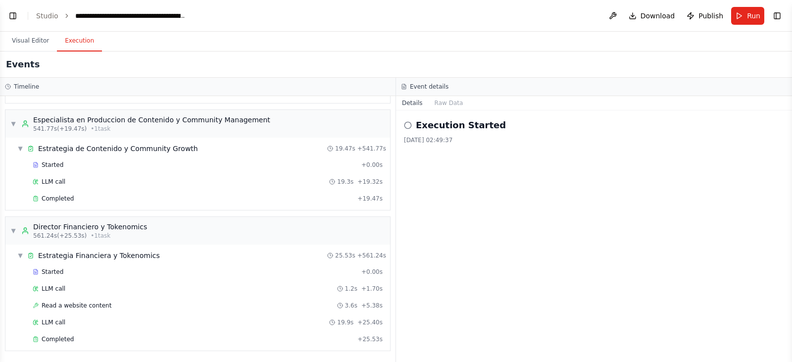
scroll to position [8840, 0]
click at [10, 15] on button "Toggle Left Sidebar" at bounding box center [13, 16] width 14 height 14
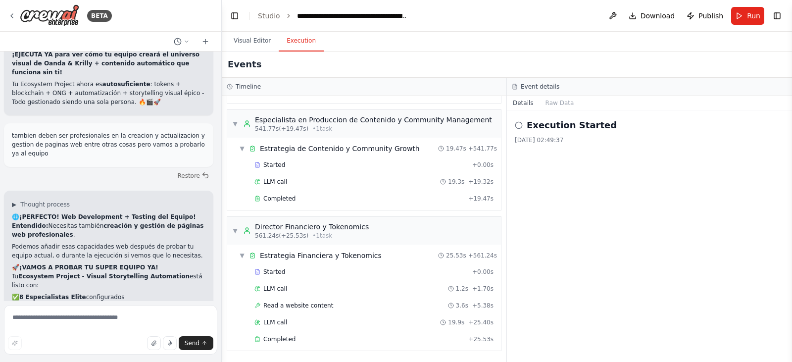
scroll to position [8920, 0]
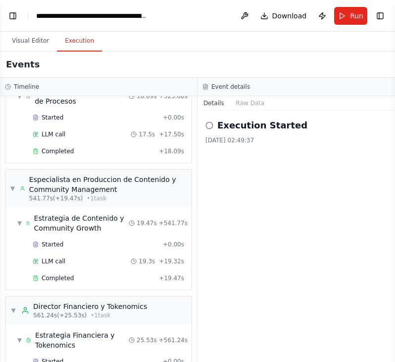
scroll to position [10159, 0]
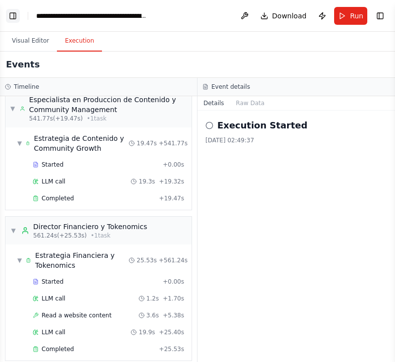
click at [8, 17] on button "Toggle Left Sidebar" at bounding box center [13, 16] width 14 height 14
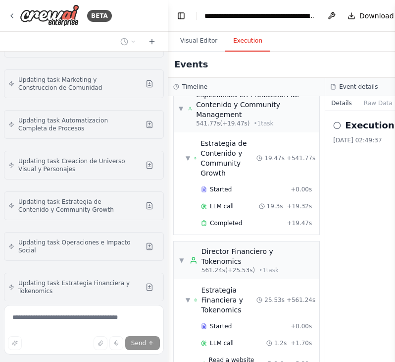
scroll to position [11309, 0]
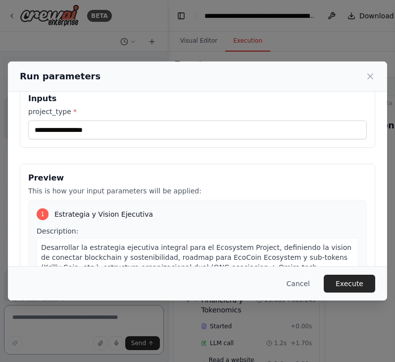
scroll to position [0, 0]
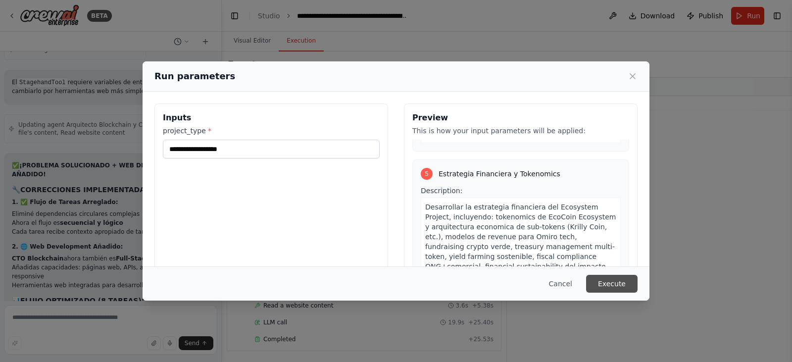
click at [606, 283] on button "Execute" at bounding box center [612, 284] width 52 height 18
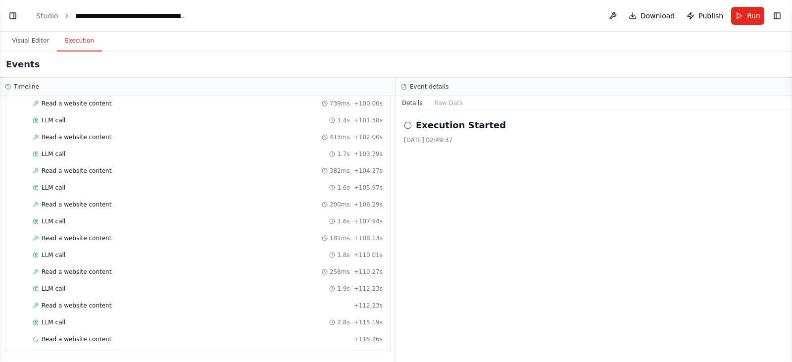
scroll to position [10276, 0]
click at [14, 17] on button "Toggle Left Sidebar" at bounding box center [13, 16] width 14 height 14
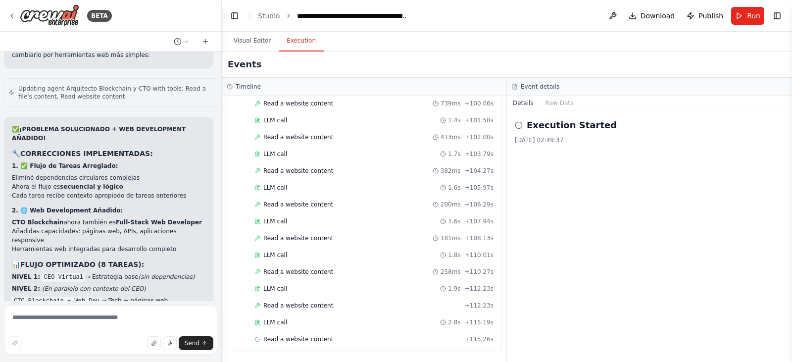
scroll to position [10320, 0]
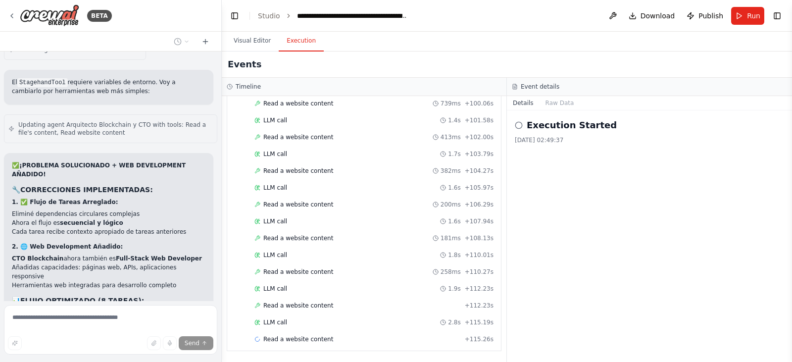
scroll to position [10271, 0]
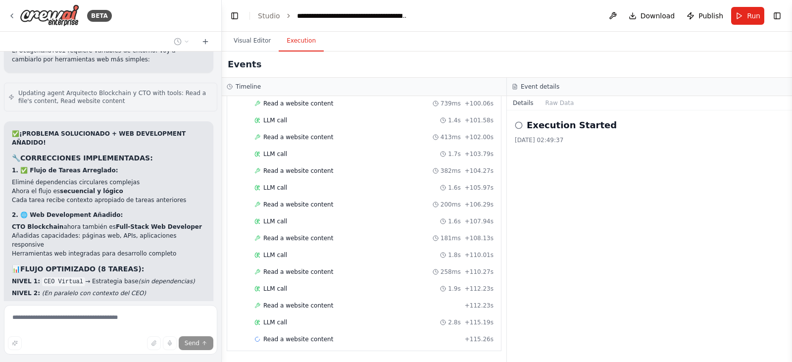
click at [744, 19] on button "Run" at bounding box center [748, 16] width 33 height 18
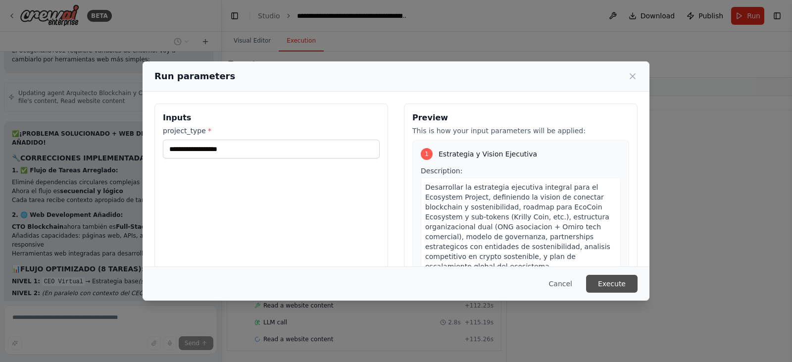
click at [616, 285] on button "Execute" at bounding box center [612, 284] width 52 height 18
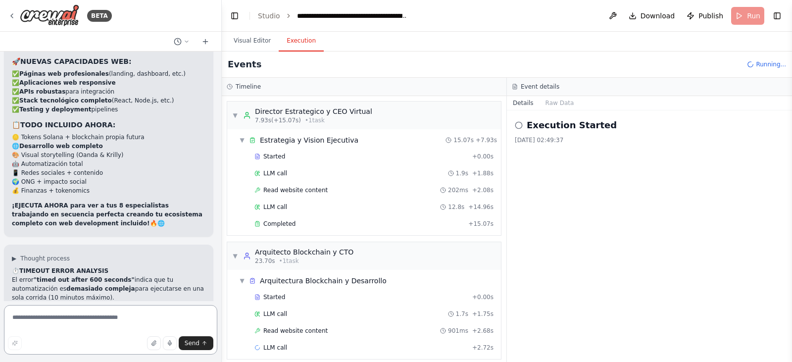
scroll to position [8, 0]
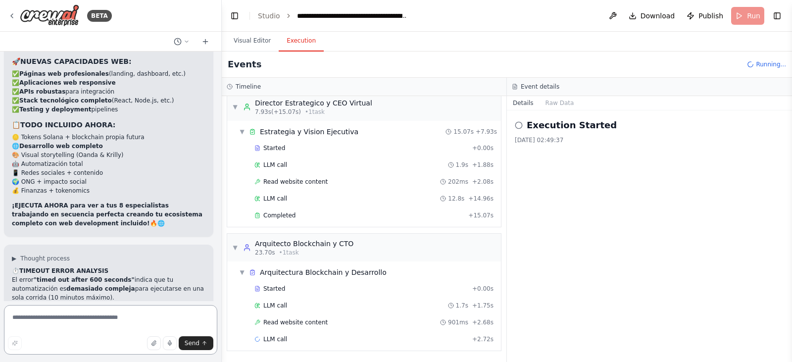
click at [73, 319] on textarea at bounding box center [110, 330] width 213 height 50
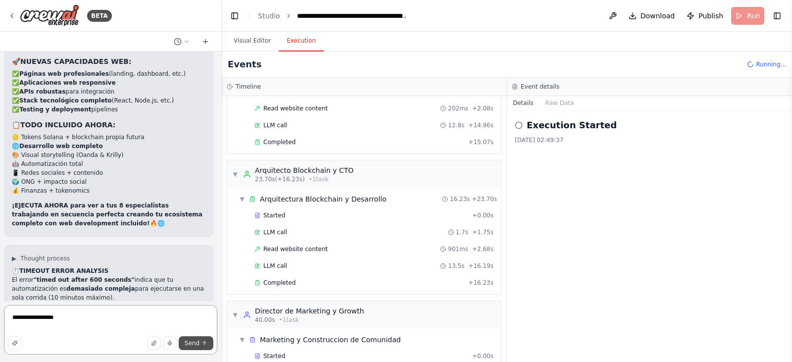
type textarea "**********"
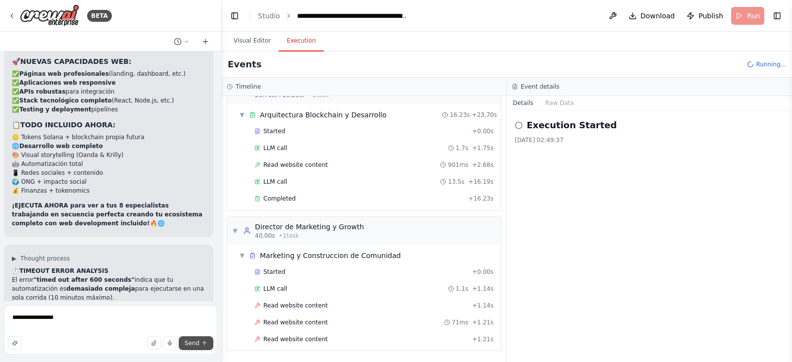
click at [187, 343] on span "Send" at bounding box center [192, 343] width 15 height 8
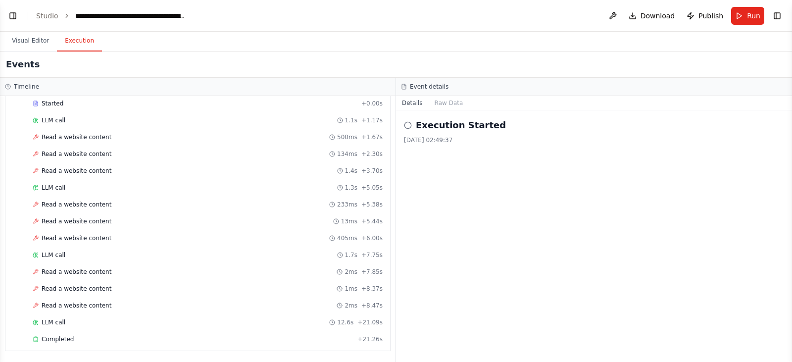
scroll to position [12277, 0]
click at [14, 10] on button "Toggle Left Sidebar" at bounding box center [13, 16] width 14 height 14
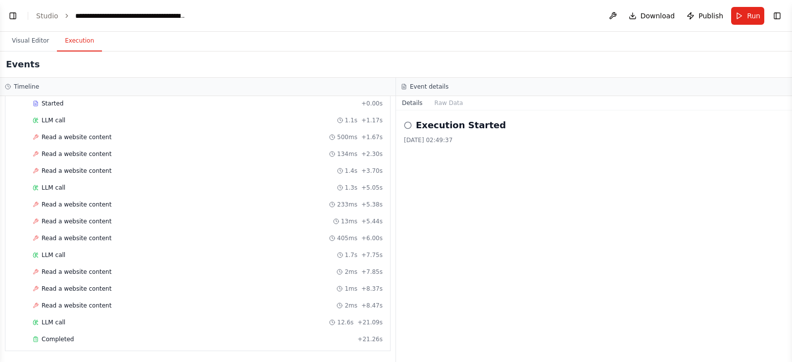
scroll to position [13009, 0]
click at [10, 18] on button "Toggle Left Sidebar" at bounding box center [13, 16] width 14 height 14
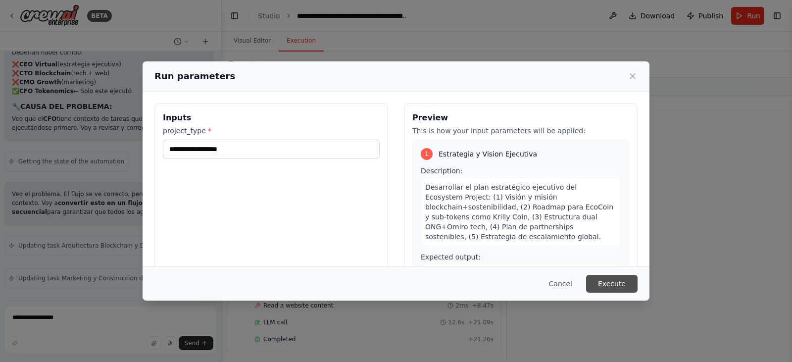
click at [621, 280] on button "Execute" at bounding box center [612, 284] width 52 height 18
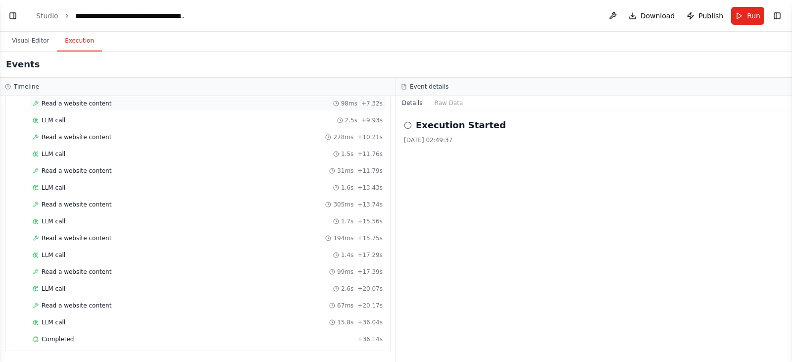
scroll to position [13009, 0]
click at [15, 12] on button "Toggle Left Sidebar" at bounding box center [13, 16] width 14 height 14
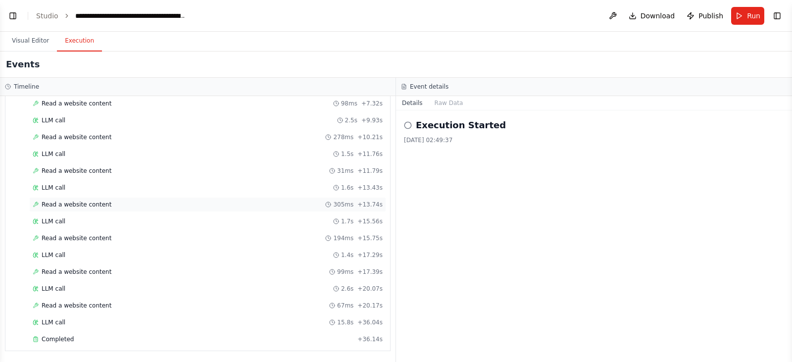
scroll to position [13519, 0]
click at [17, 15] on button "Toggle Left Sidebar" at bounding box center [13, 16] width 14 height 14
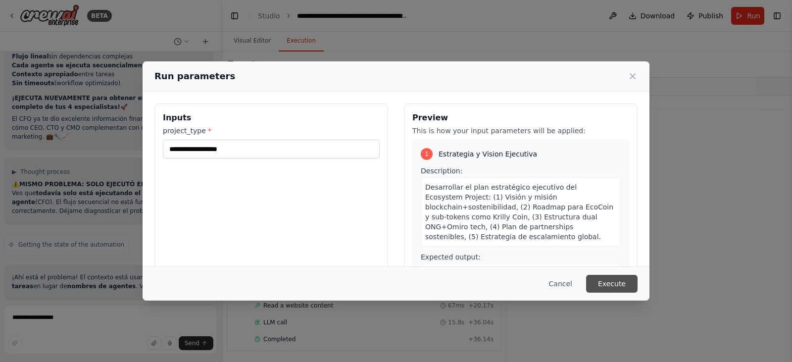
click at [609, 283] on button "Execute" at bounding box center [612, 284] width 52 height 18
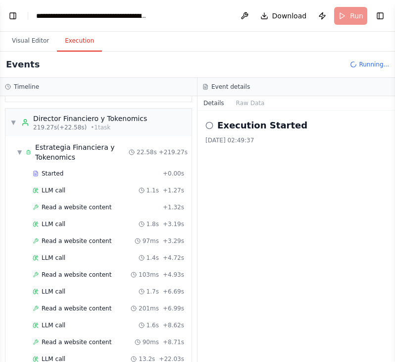
scroll to position [2492, 0]
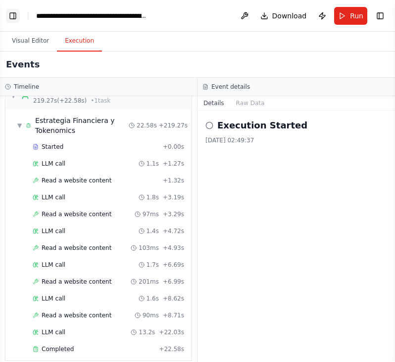
click at [17, 16] on button "Toggle Left Sidebar" at bounding box center [13, 16] width 14 height 14
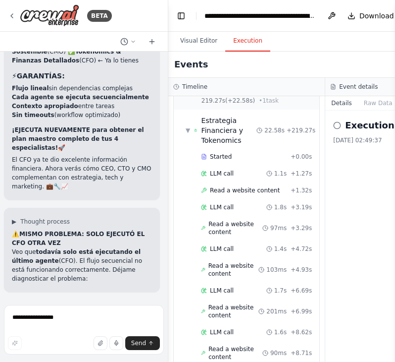
scroll to position [15477, 0]
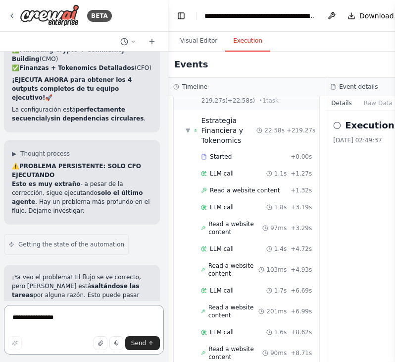
scroll to position [16151, 0]
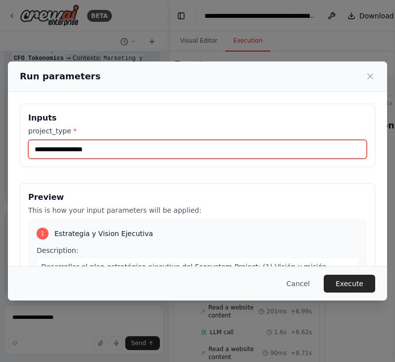
click at [99, 150] on input "**********" at bounding box center [197, 149] width 339 height 19
type input "**********"
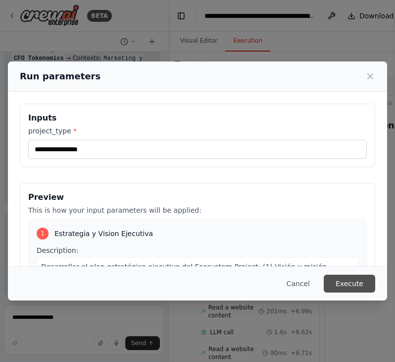
click at [356, 282] on button "Execute" at bounding box center [350, 283] width 52 height 18
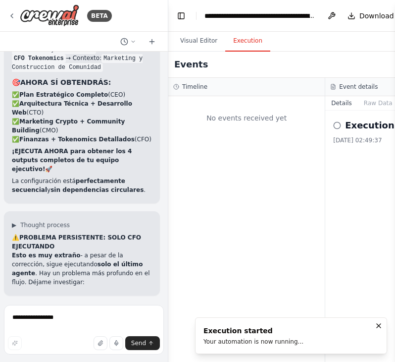
scroll to position [0, 0]
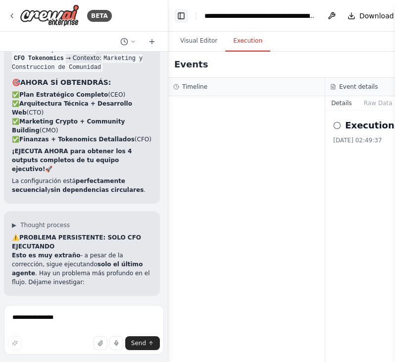
click at [181, 17] on button "Toggle Left Sidebar" at bounding box center [181, 16] width 14 height 14
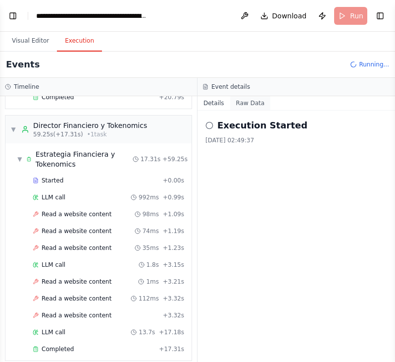
scroll to position [16151, 0]
click at [13, 14] on button "Toggle Left Sidebar" at bounding box center [13, 16] width 14 height 14
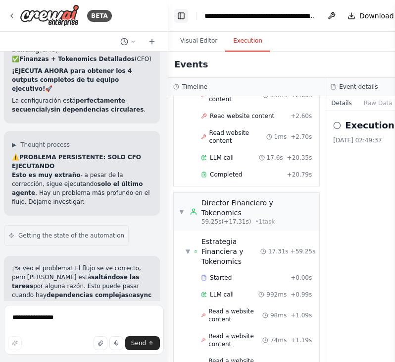
scroll to position [594, 0]
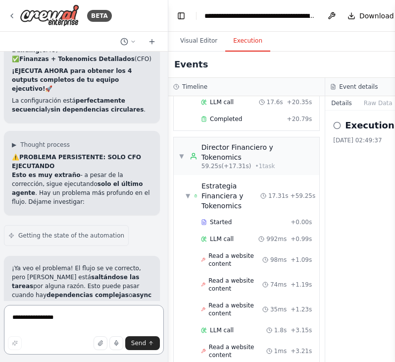
click at [73, 322] on textarea "**********" at bounding box center [84, 330] width 160 height 50
type textarea "**********"
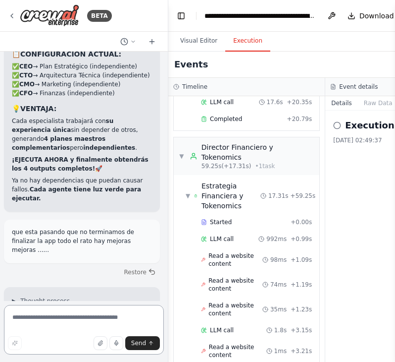
scroll to position [16792, 0]
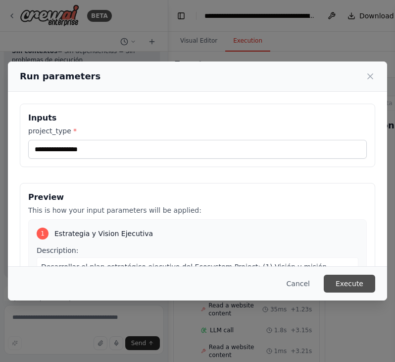
click at [338, 281] on button "Execute" at bounding box center [350, 283] width 52 height 18
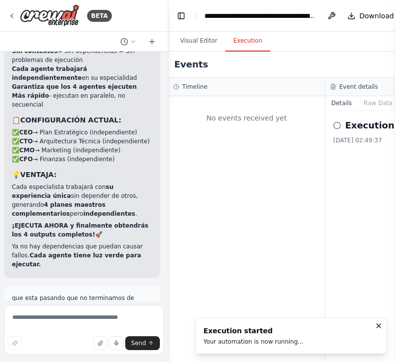
scroll to position [0, 0]
click at [183, 9] on button "Toggle Left Sidebar" at bounding box center [181, 16] width 14 height 14
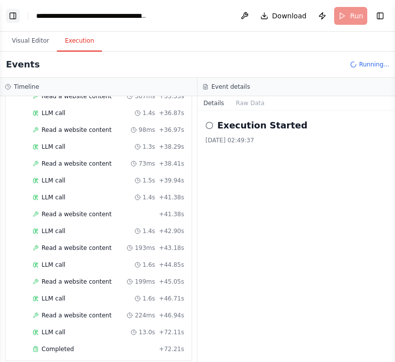
scroll to position [16792, 0]
click at [10, 16] on button "Toggle Left Sidebar" at bounding box center [13, 16] width 14 height 14
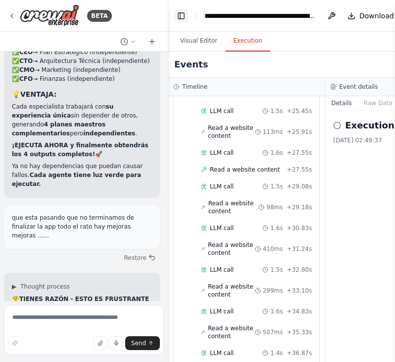
scroll to position [1452, 0]
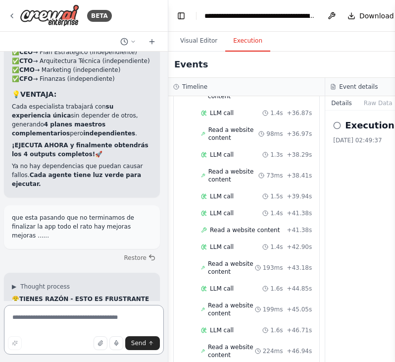
drag, startPoint x: 66, startPoint y: 308, endPoint x: 68, endPoint y: 316, distance: 8.5
click at [68, 316] on textarea at bounding box center [84, 330] width 160 height 50
type textarea "**********"
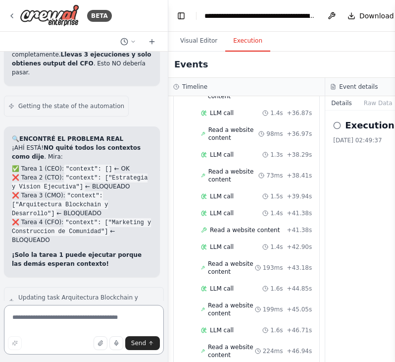
scroll to position [17146, 0]
